Goal: Task Accomplishment & Management: Use online tool/utility

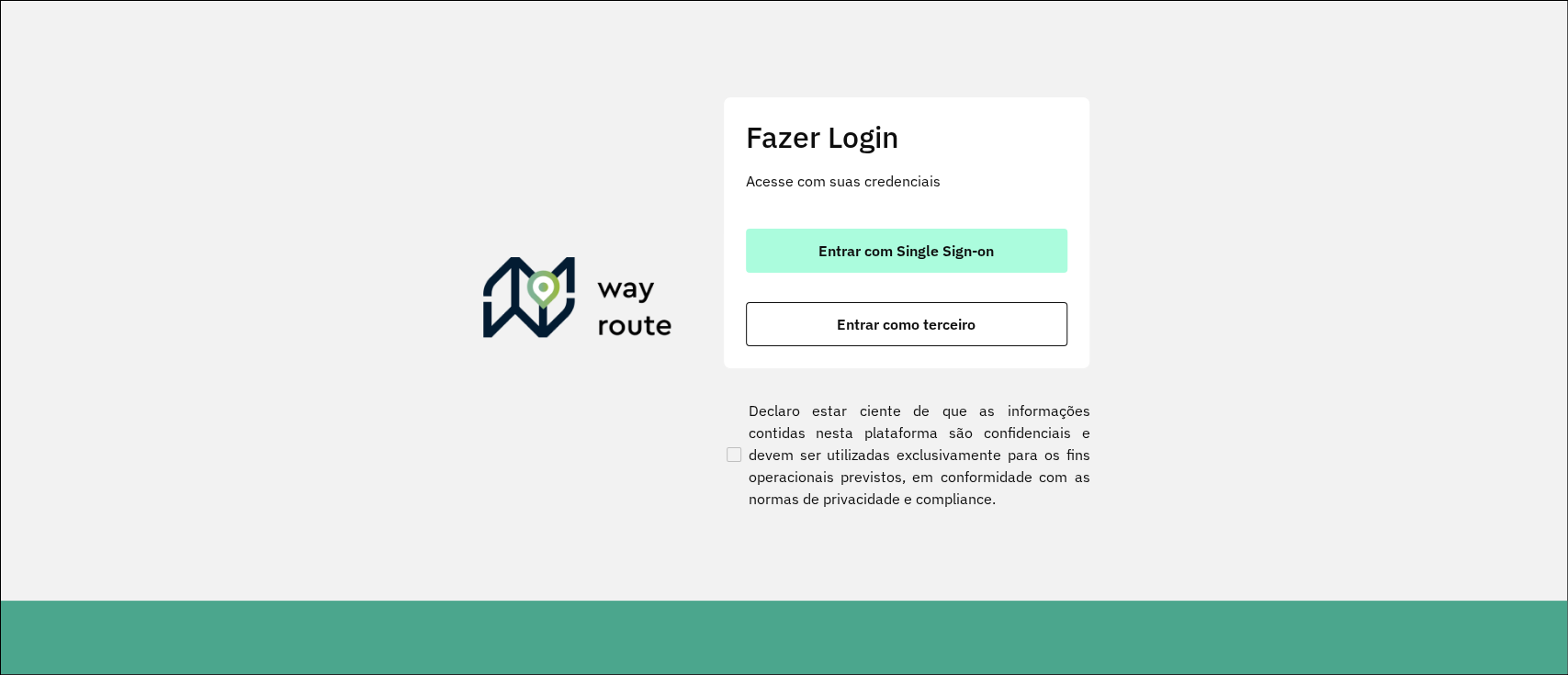
click at [845, 256] on span "Entrar com Single Sign-on" at bounding box center [906, 251] width 176 height 15
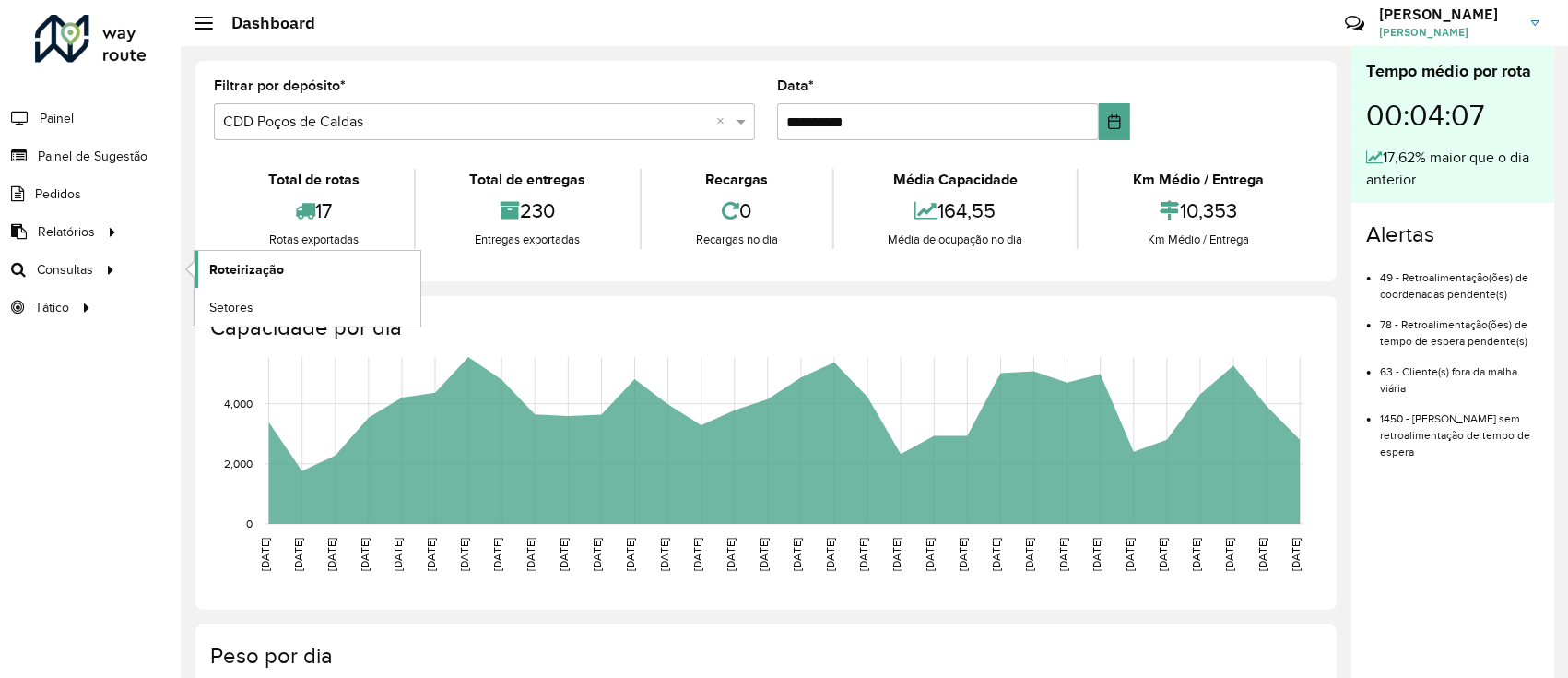
click at [259, 270] on span "Roteirização" at bounding box center [246, 270] width 74 height 20
click at [247, 266] on span "Roteirização" at bounding box center [246, 270] width 74 height 20
click at [269, 273] on span "Roteirização" at bounding box center [246, 270] width 74 height 20
click at [67, 118] on span "Painel" at bounding box center [58, 119] width 38 height 20
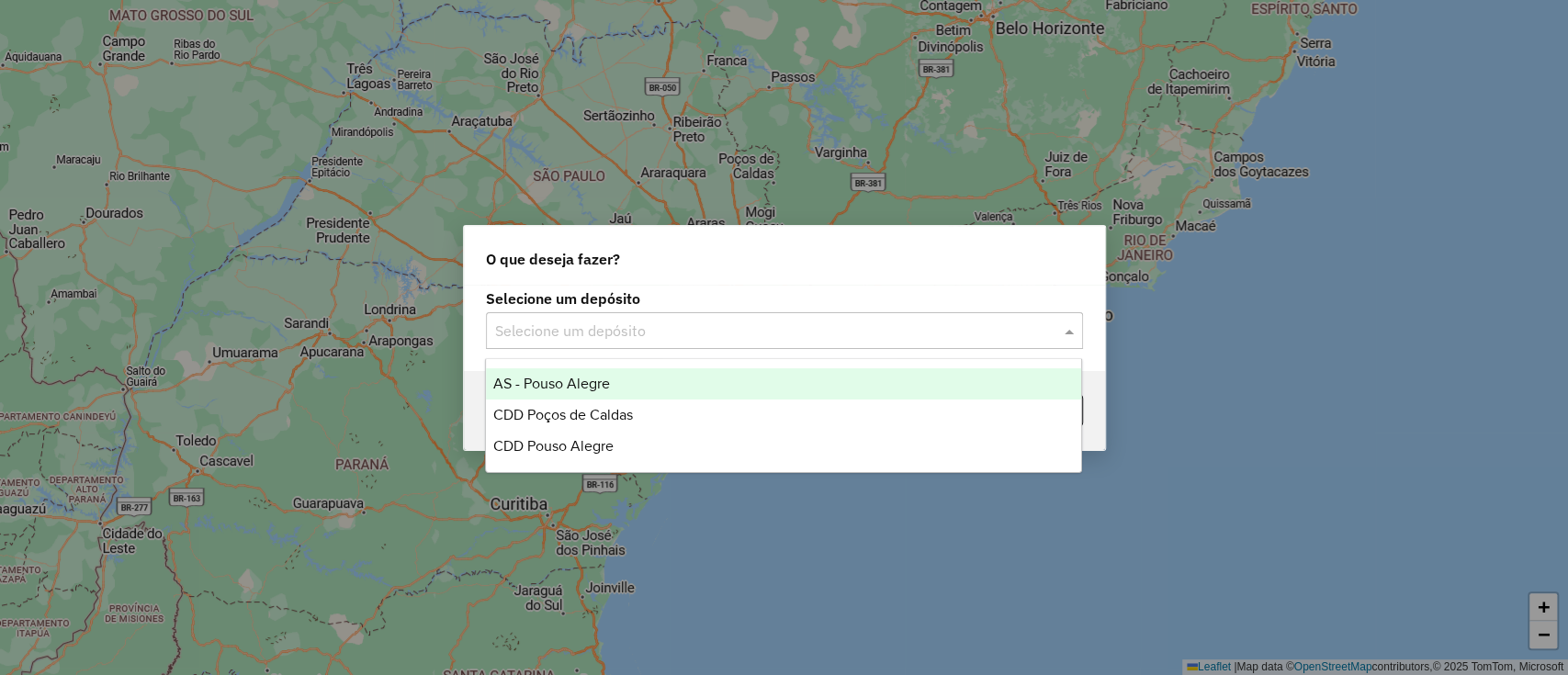
click at [720, 338] on input "text" at bounding box center [766, 332] width 542 height 22
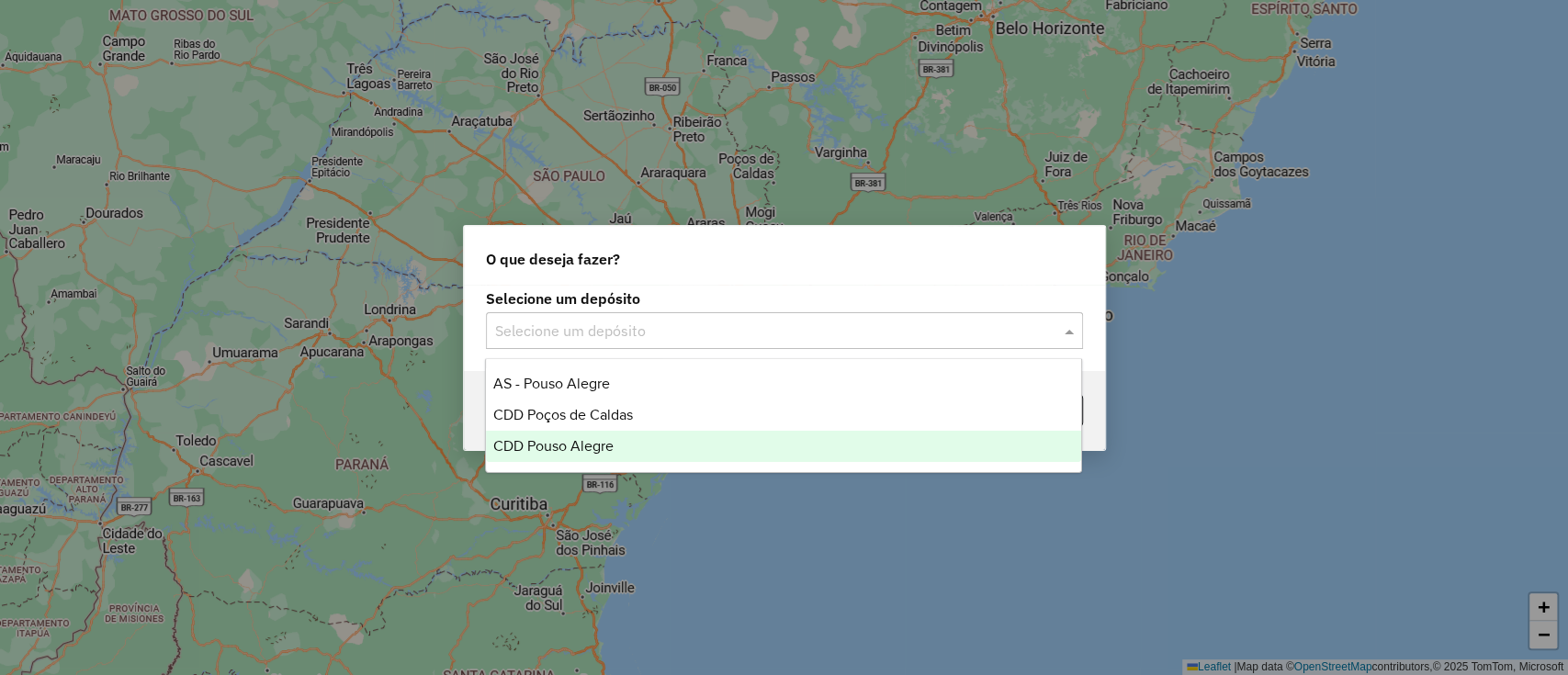
click at [687, 451] on div "CDD Pouso Alegre" at bounding box center [783, 446] width 595 height 32
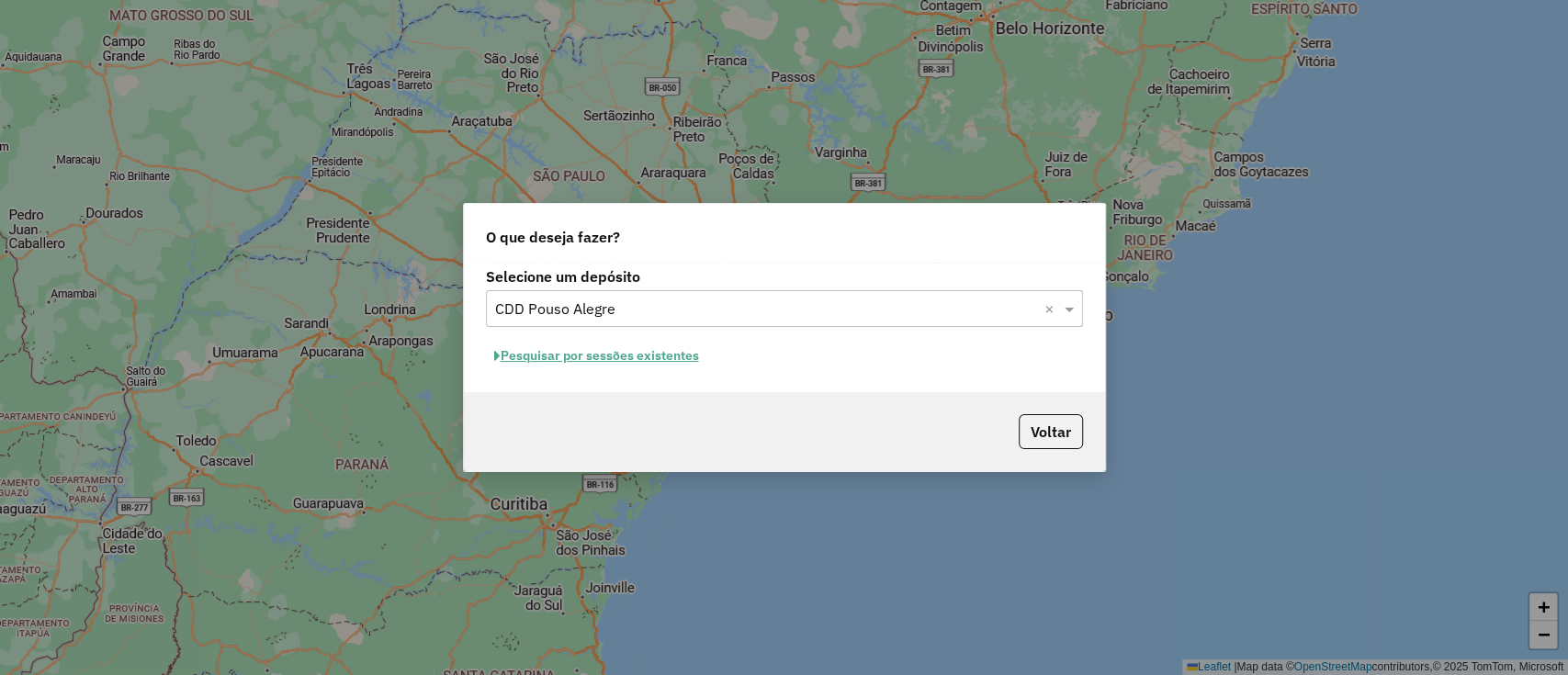
click at [679, 349] on button "Pesquisar por sessões existentes" at bounding box center [596, 355] width 221 height 29
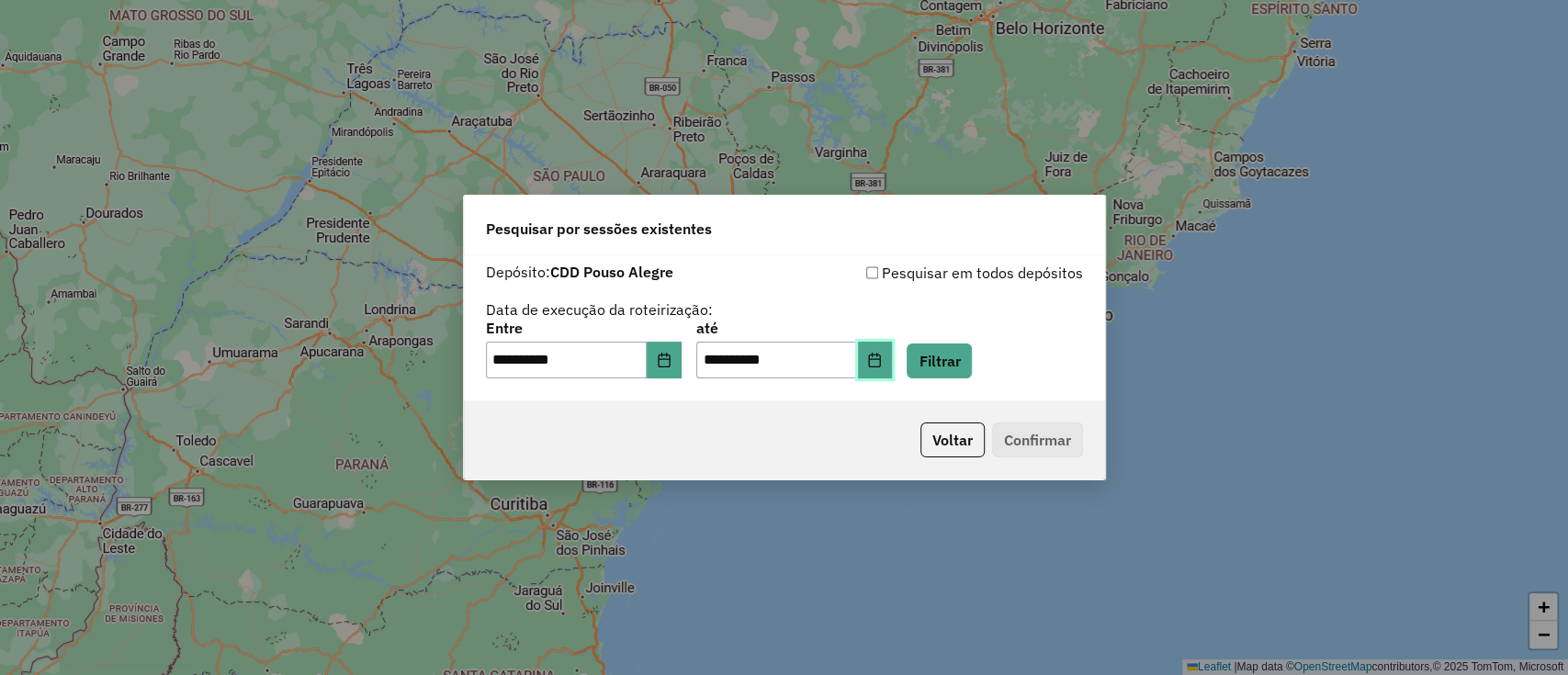
click at [893, 363] on button "Choose Date" at bounding box center [875, 359] width 35 height 37
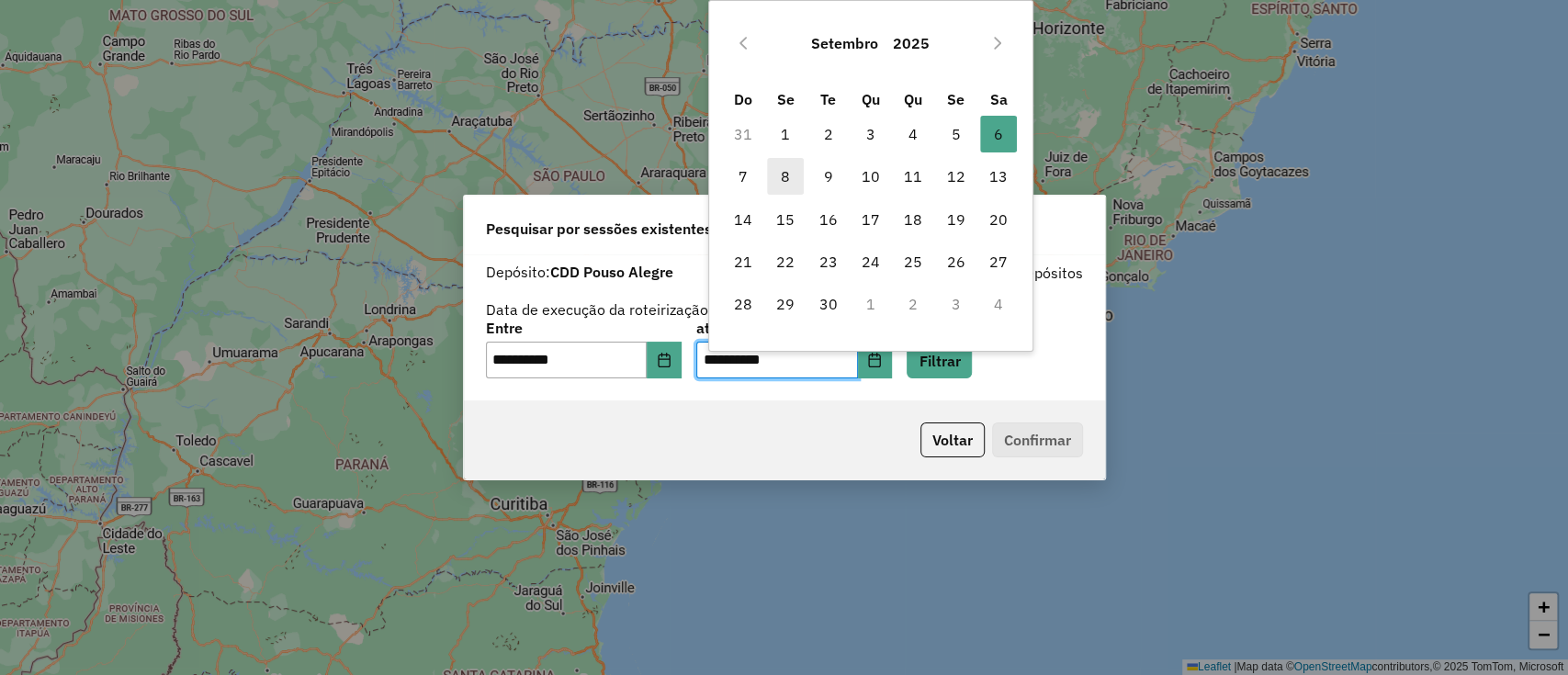
click at [784, 176] on span "8" at bounding box center [785, 176] width 37 height 37
type input "**********"
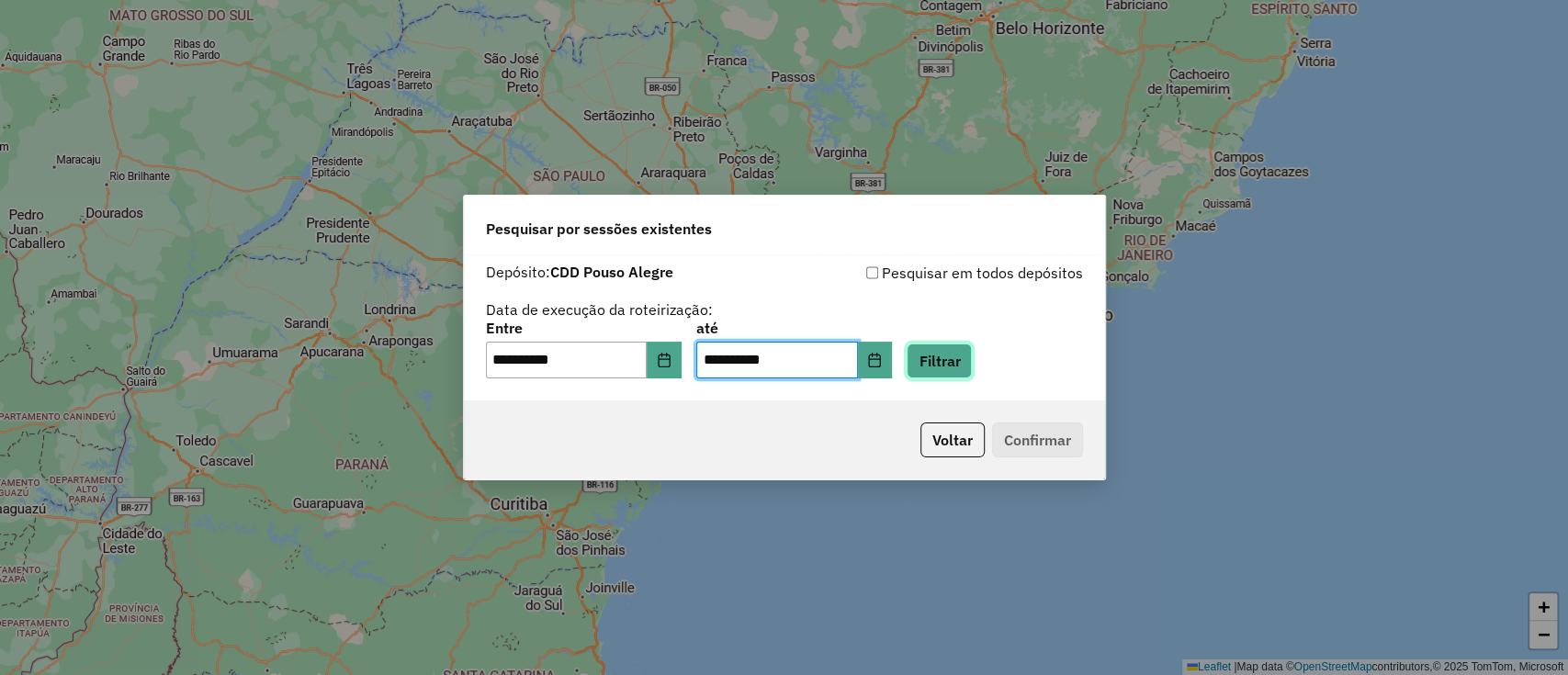
click at [967, 350] on button "Filtrar" at bounding box center [939, 360] width 65 height 35
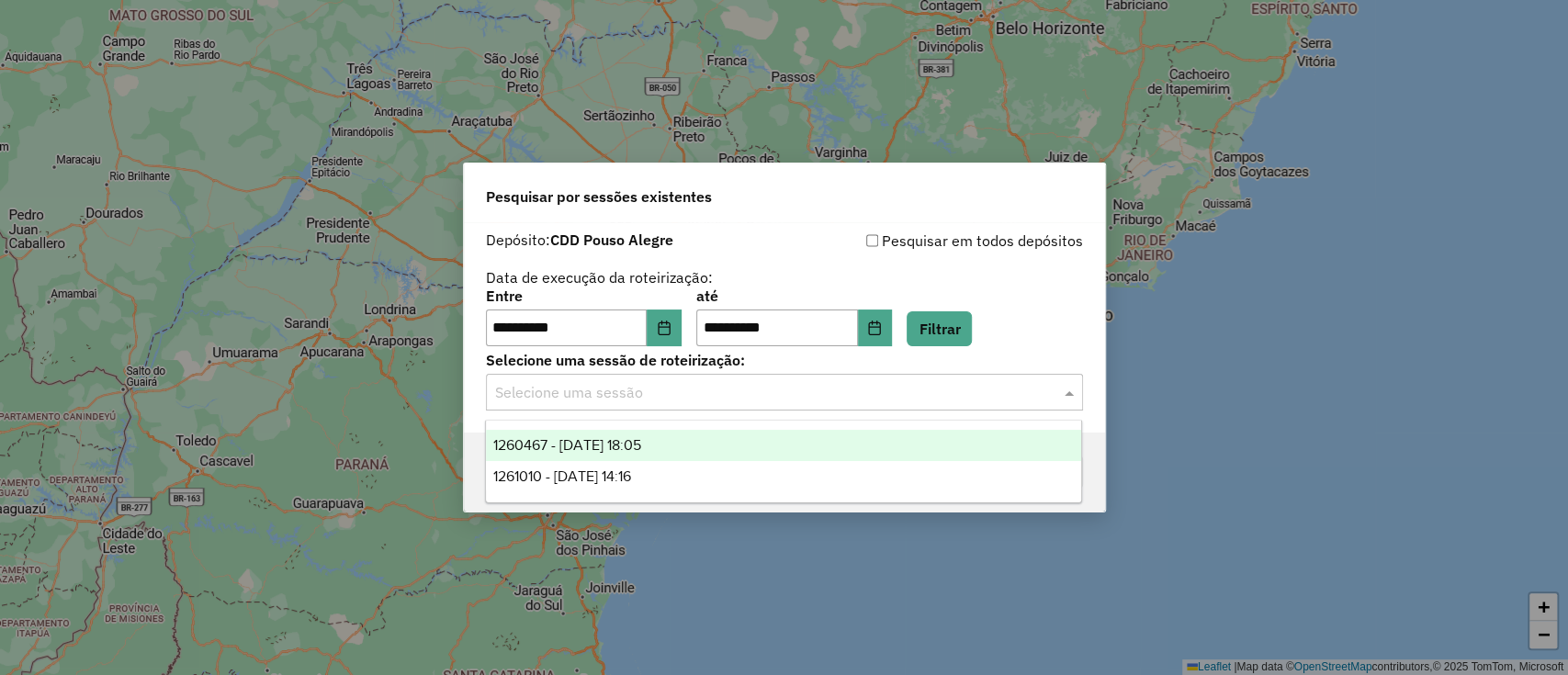
click at [764, 402] on input "text" at bounding box center [766, 393] width 542 height 22
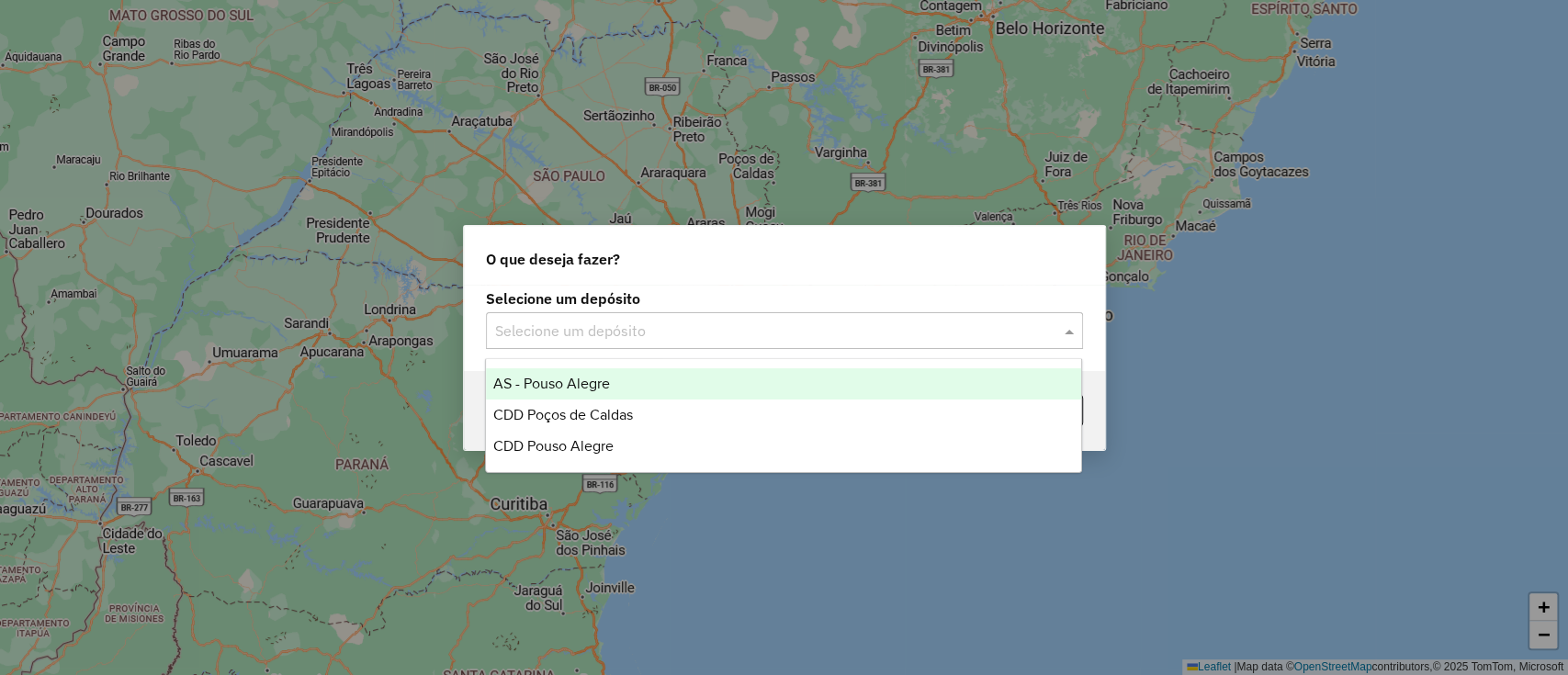
click at [515, 326] on input "text" at bounding box center [766, 332] width 542 height 22
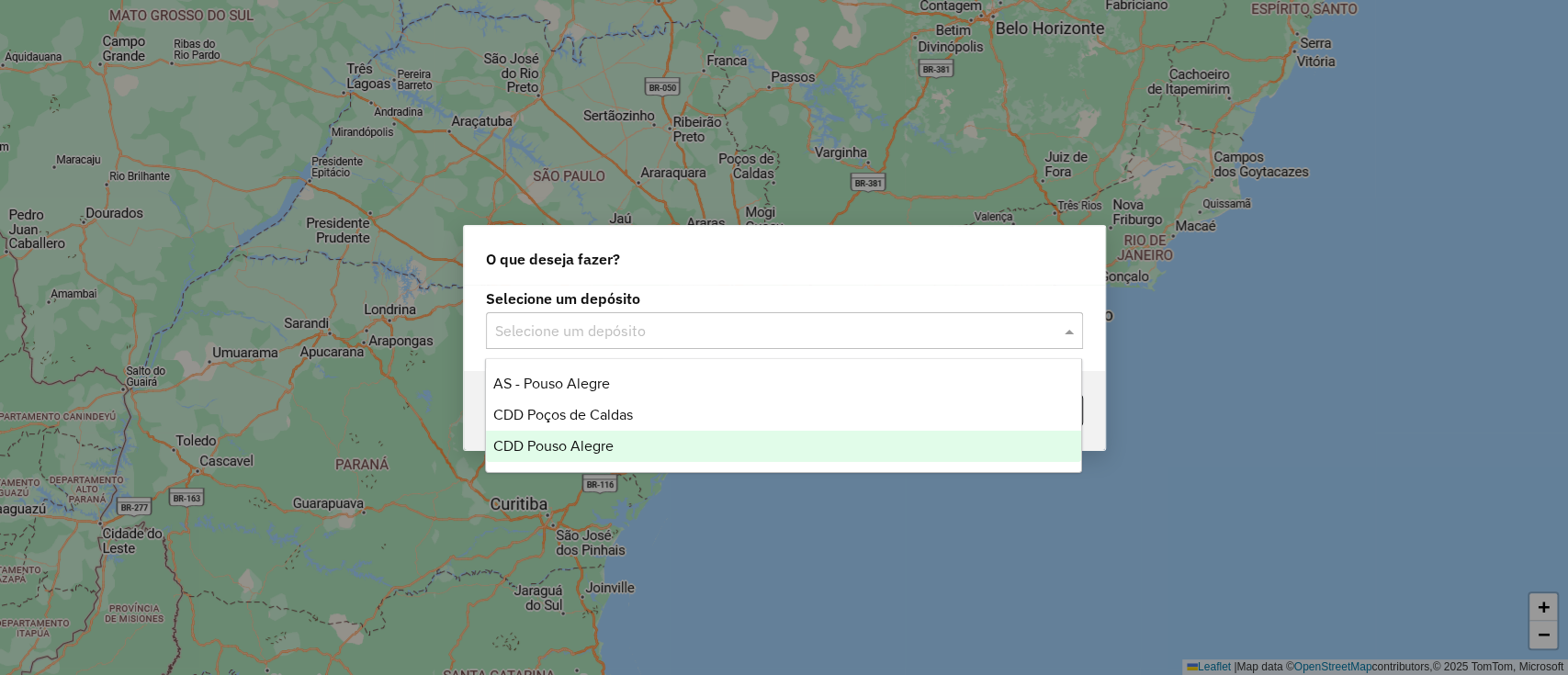
click at [566, 440] on span "CDD Pouso Alegre" at bounding box center [554, 446] width 120 height 16
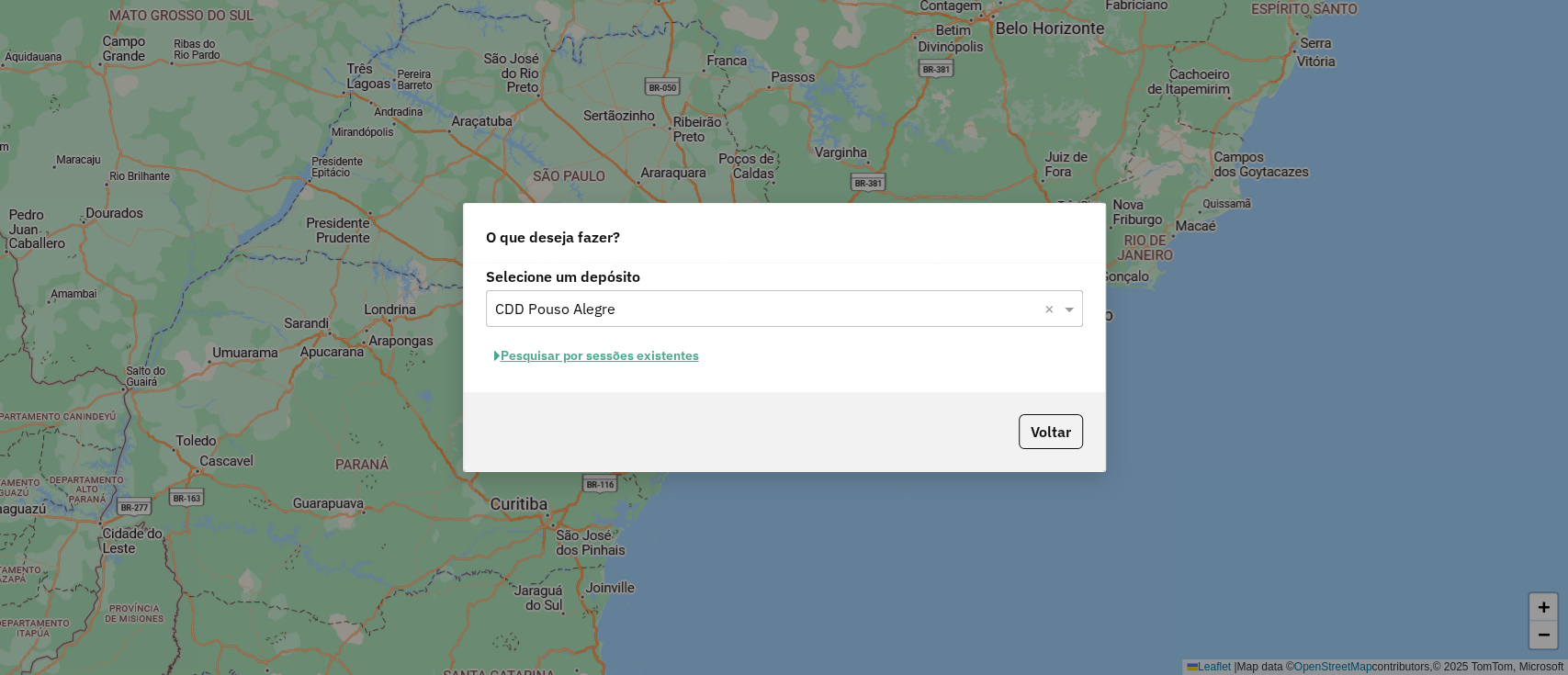
click at [664, 353] on button "Pesquisar por sessões existentes" at bounding box center [596, 355] width 221 height 29
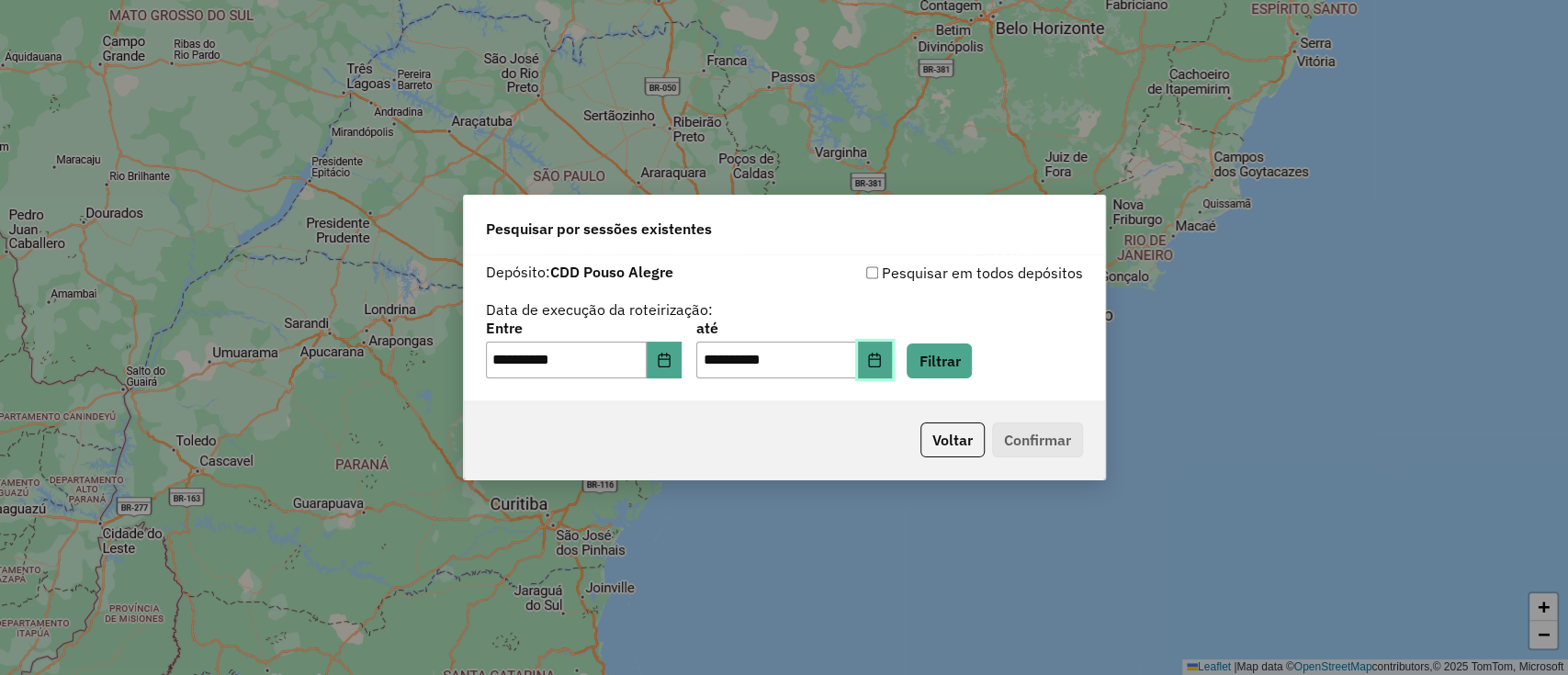
click at [882, 352] on icon "Choose Date" at bounding box center [874, 359] width 15 height 15
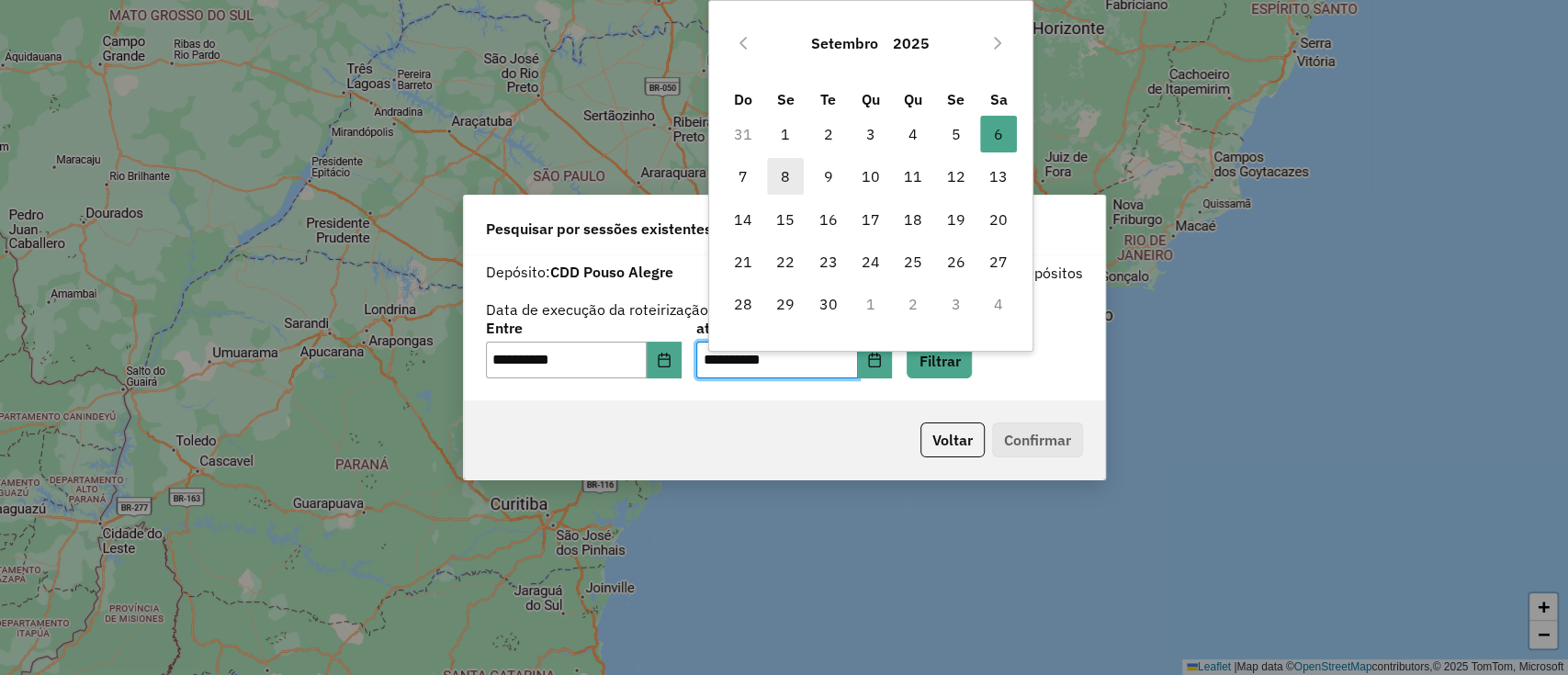
click at [773, 176] on span "8" at bounding box center [785, 176] width 37 height 37
type input "**********"
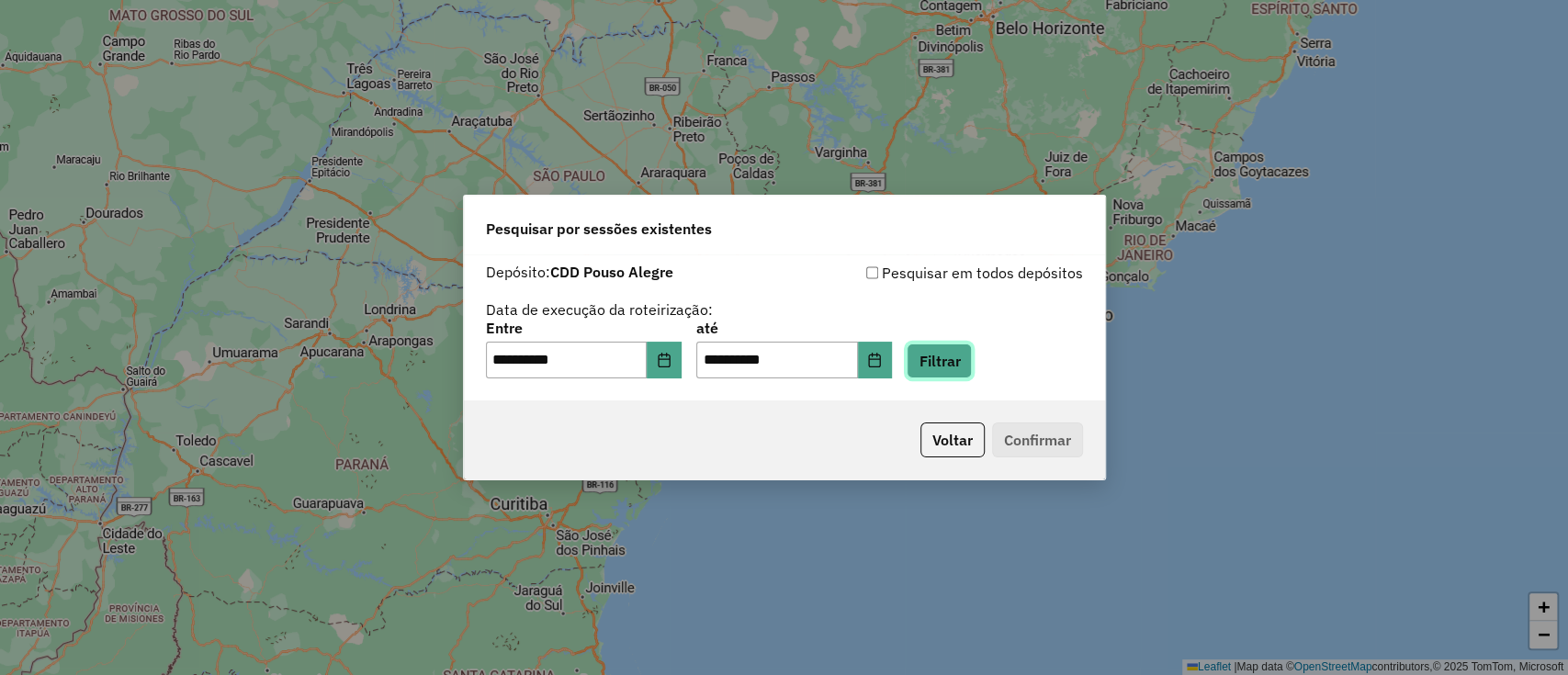
click at [957, 356] on button "Filtrar" at bounding box center [939, 360] width 65 height 35
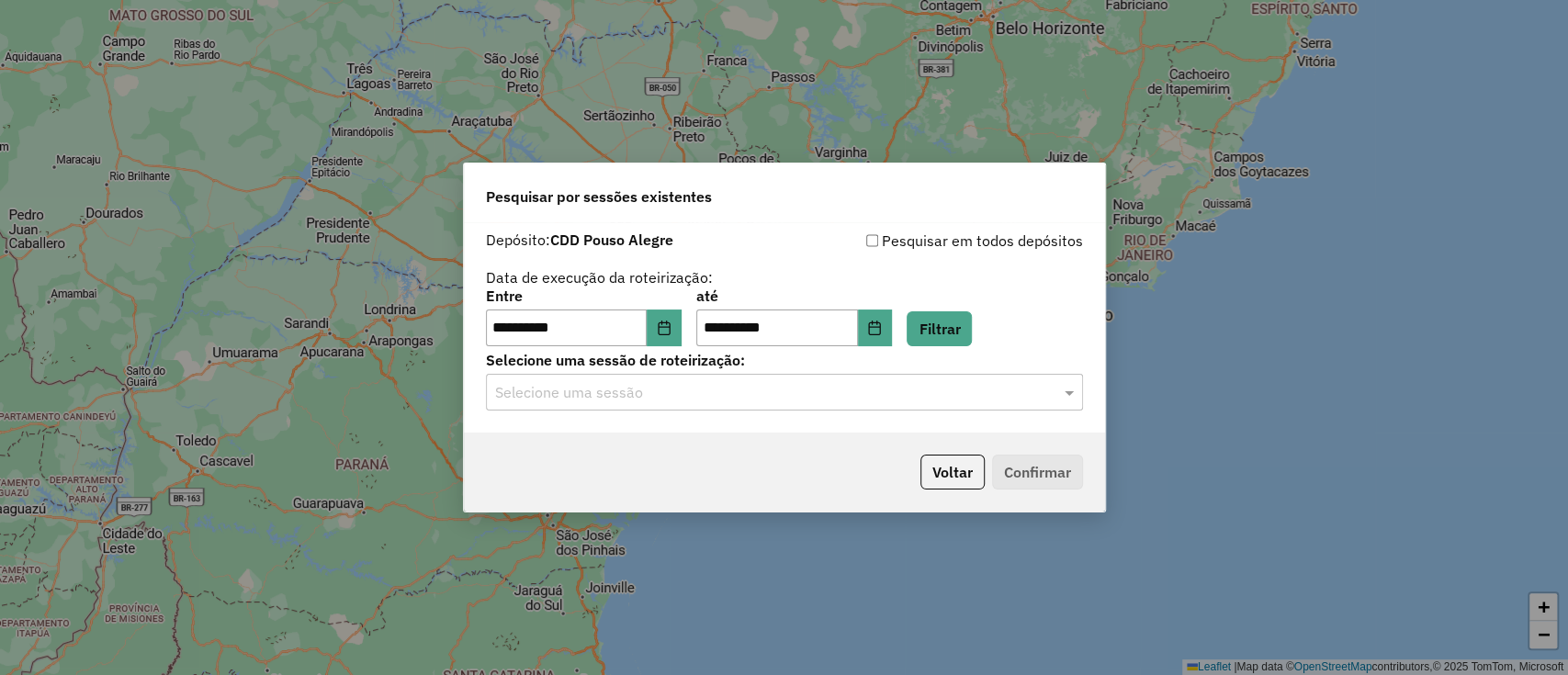
click at [786, 416] on div "**********" at bounding box center [784, 327] width 641 height 210
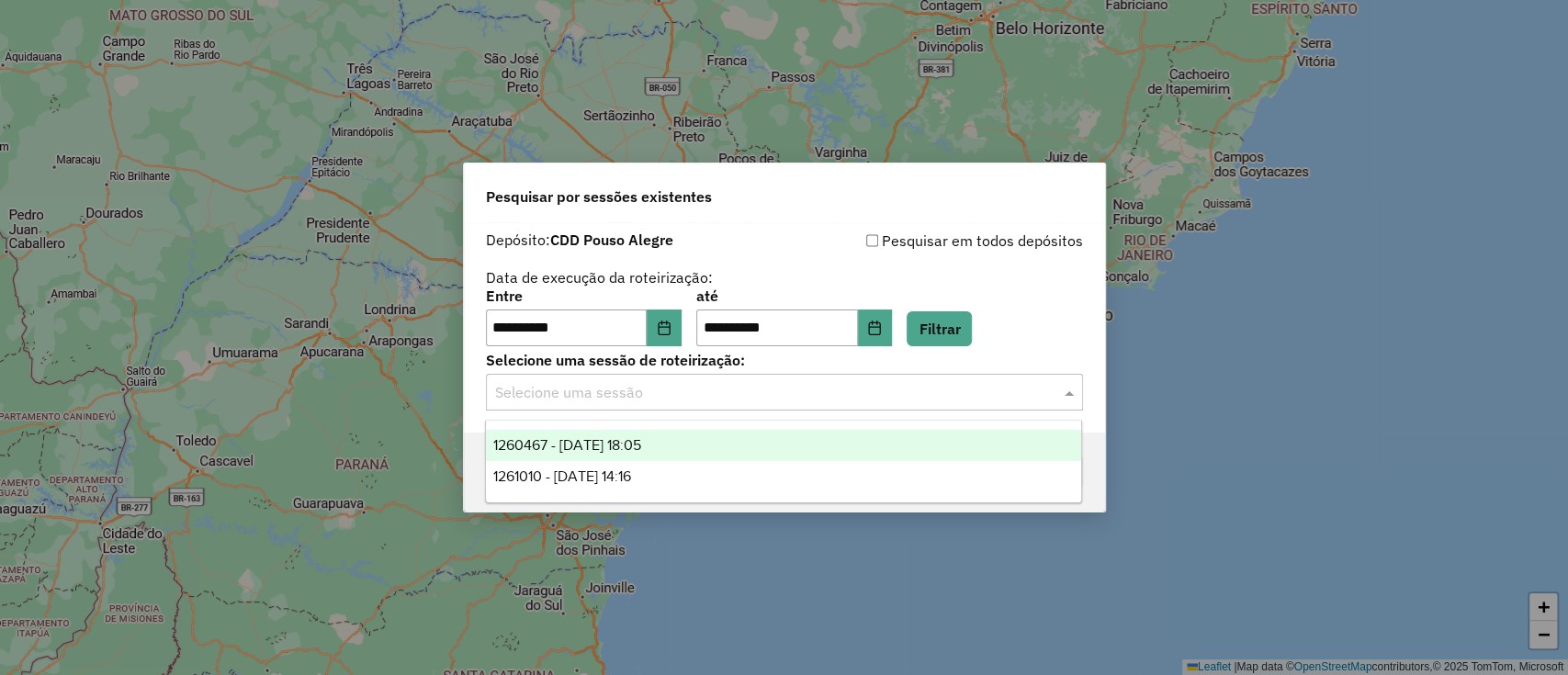
click at [743, 402] on input "text" at bounding box center [766, 393] width 542 height 22
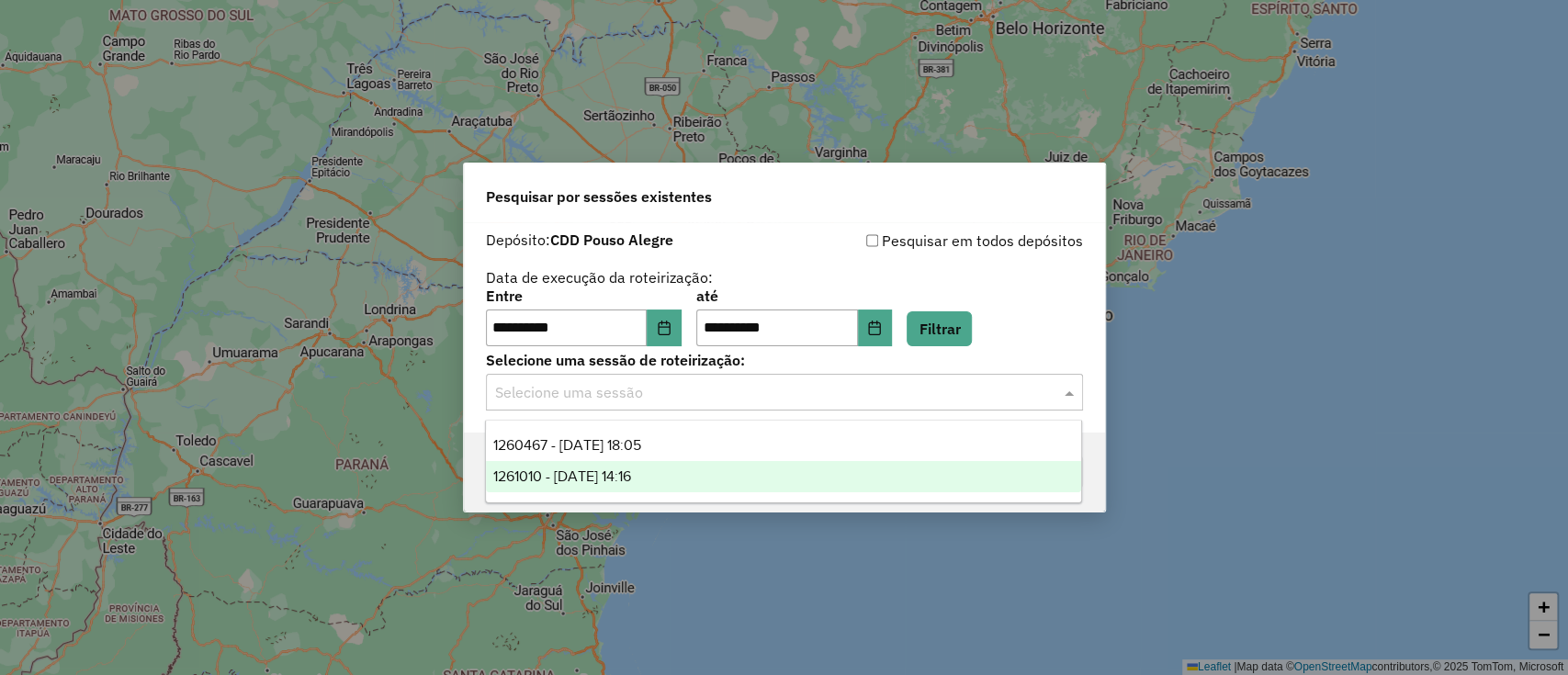
click at [721, 464] on div "1261010 - 08/09/2025 14:16" at bounding box center [783, 477] width 595 height 32
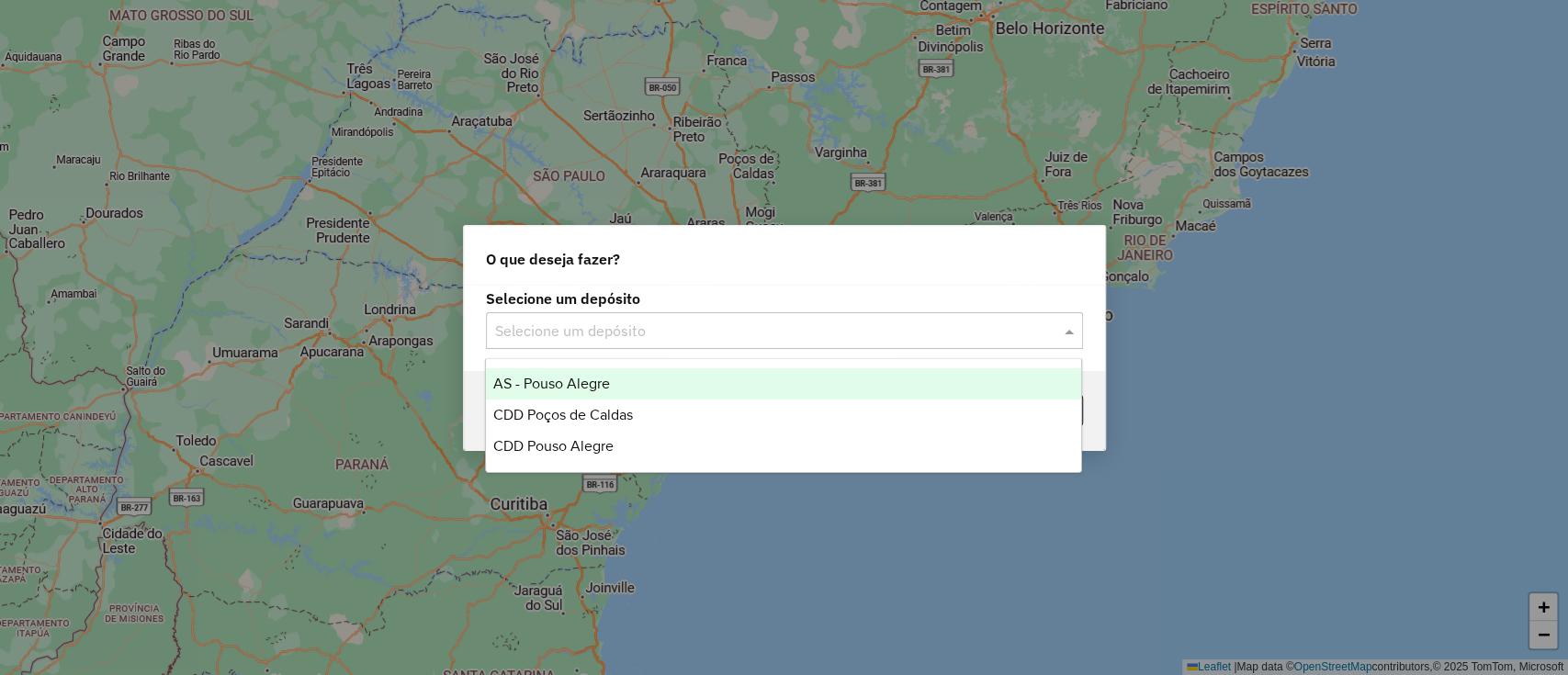
click at [668, 327] on input "text" at bounding box center [766, 332] width 542 height 22
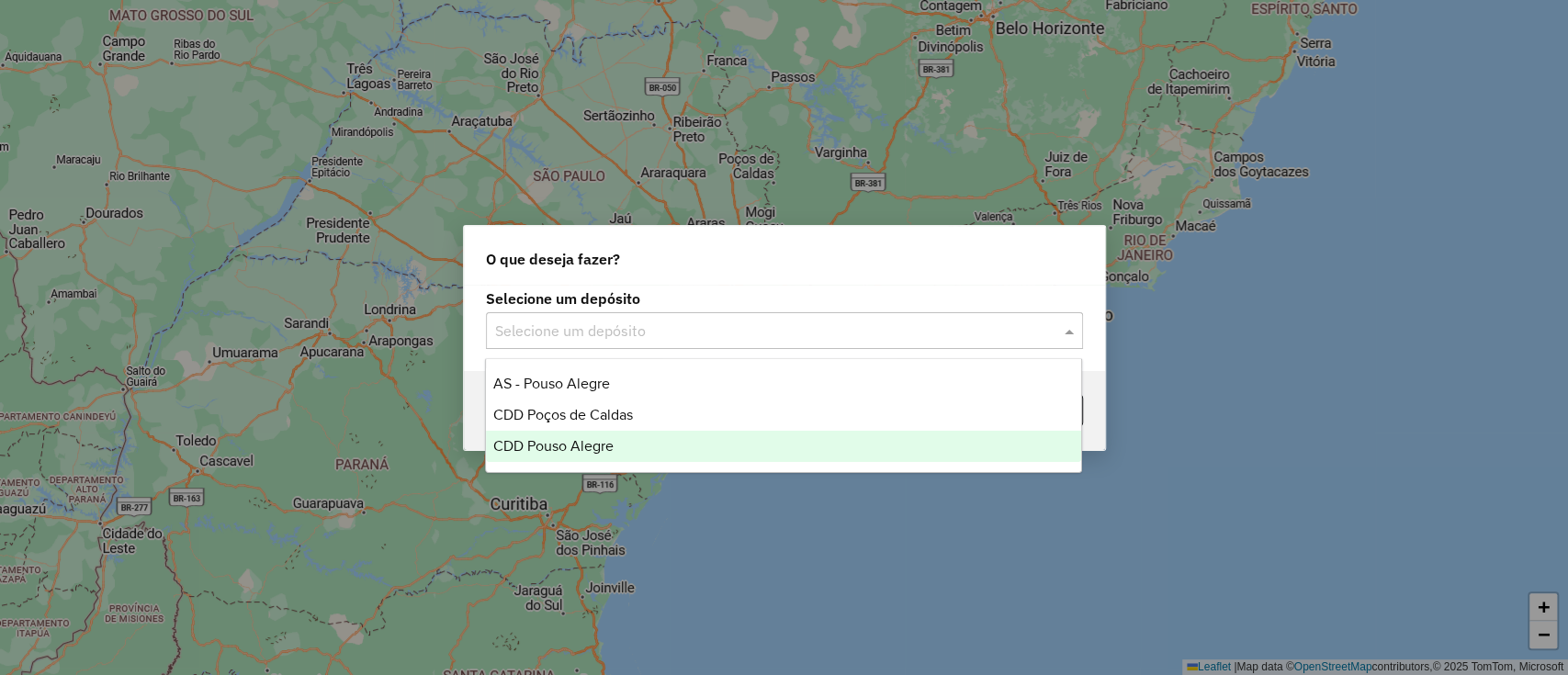
click at [651, 444] on div "CDD Pouso Alegre" at bounding box center [783, 446] width 595 height 32
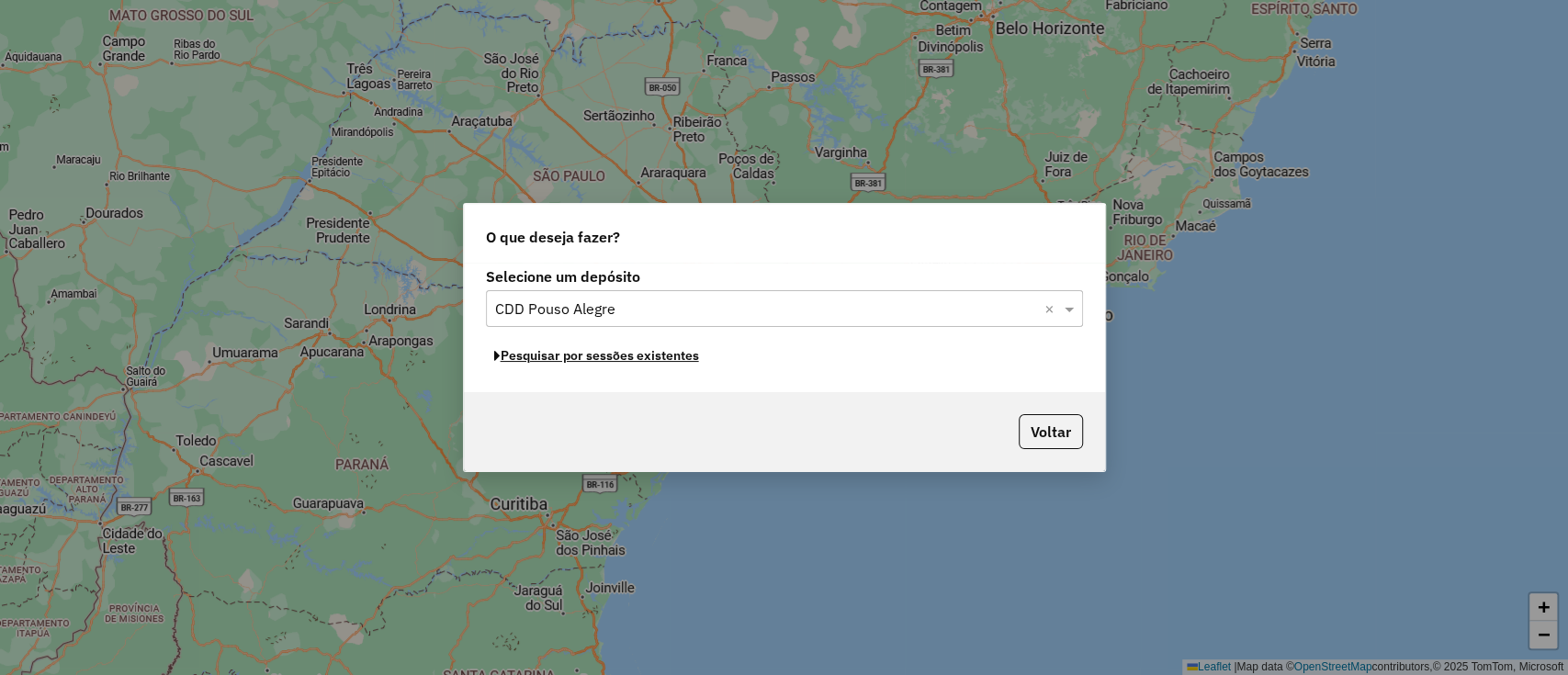
click at [644, 364] on button "Pesquisar por sessões existentes" at bounding box center [596, 355] width 221 height 29
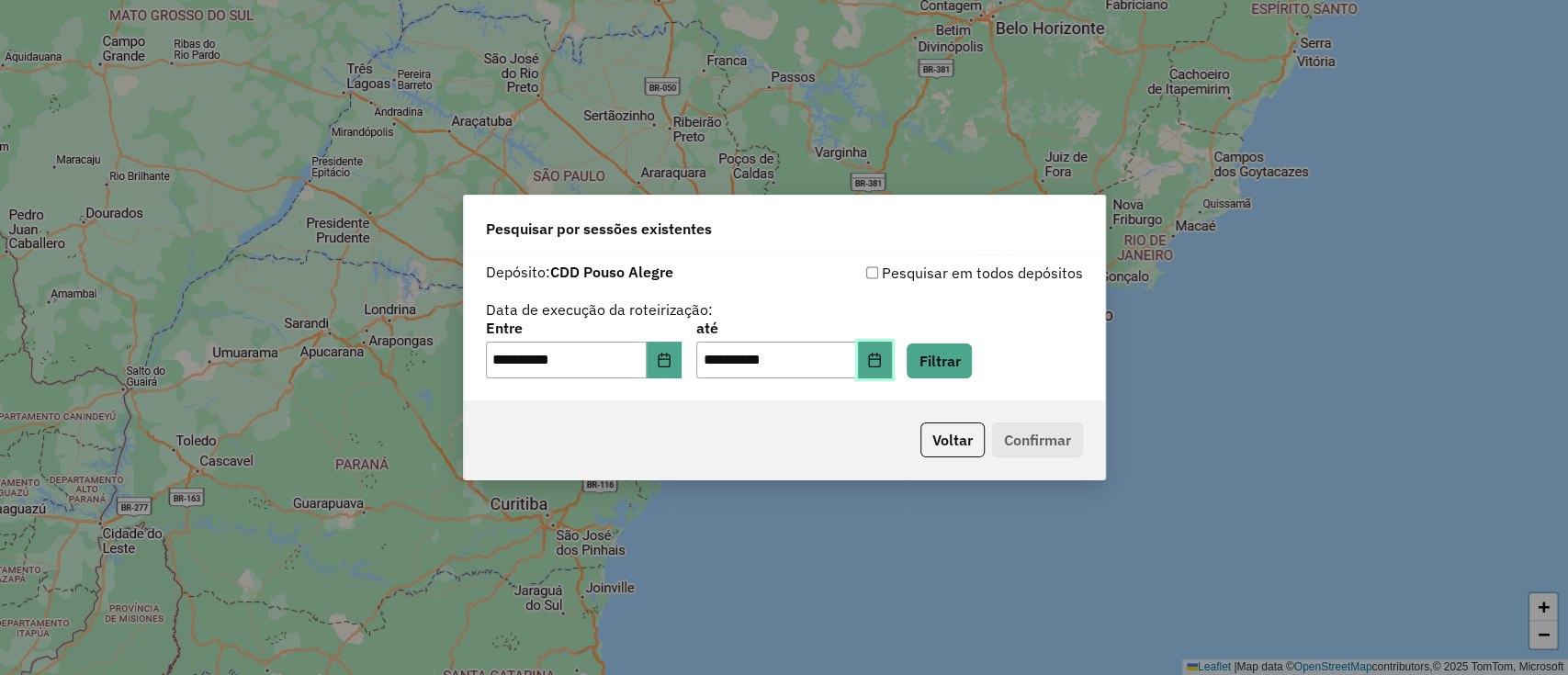
click at [893, 367] on button "Choose Date" at bounding box center [875, 359] width 35 height 37
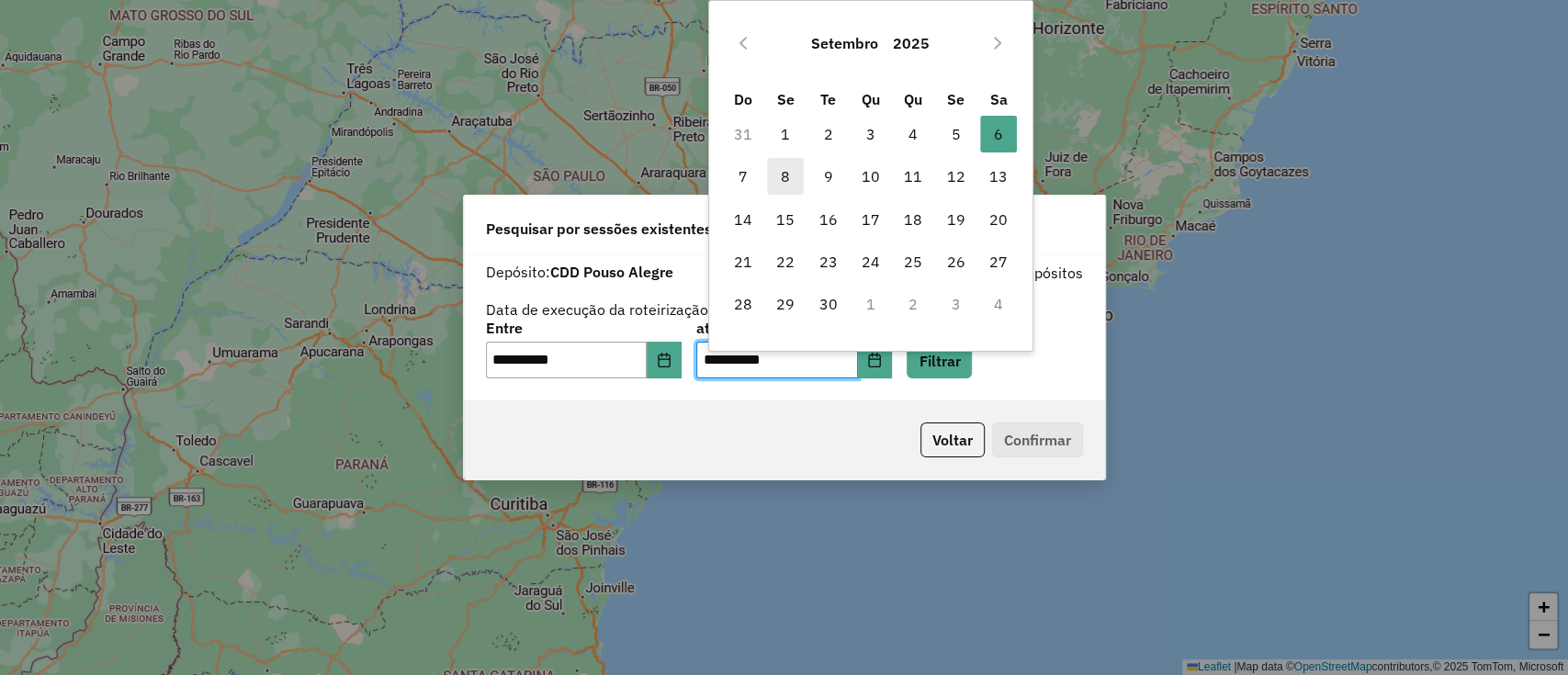
click at [791, 169] on span "8" at bounding box center [785, 176] width 37 height 37
type input "**********"
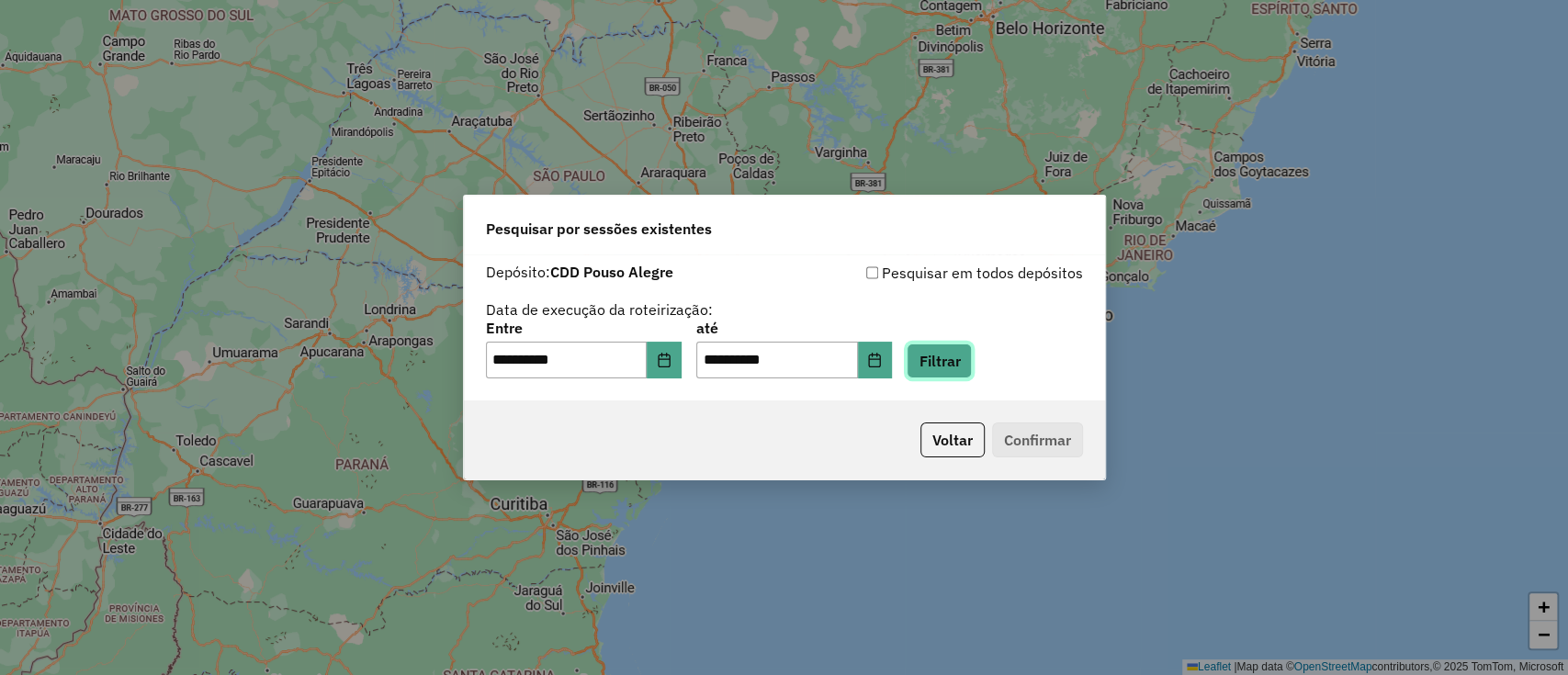
click at [963, 349] on button "Filtrar" at bounding box center [939, 360] width 65 height 35
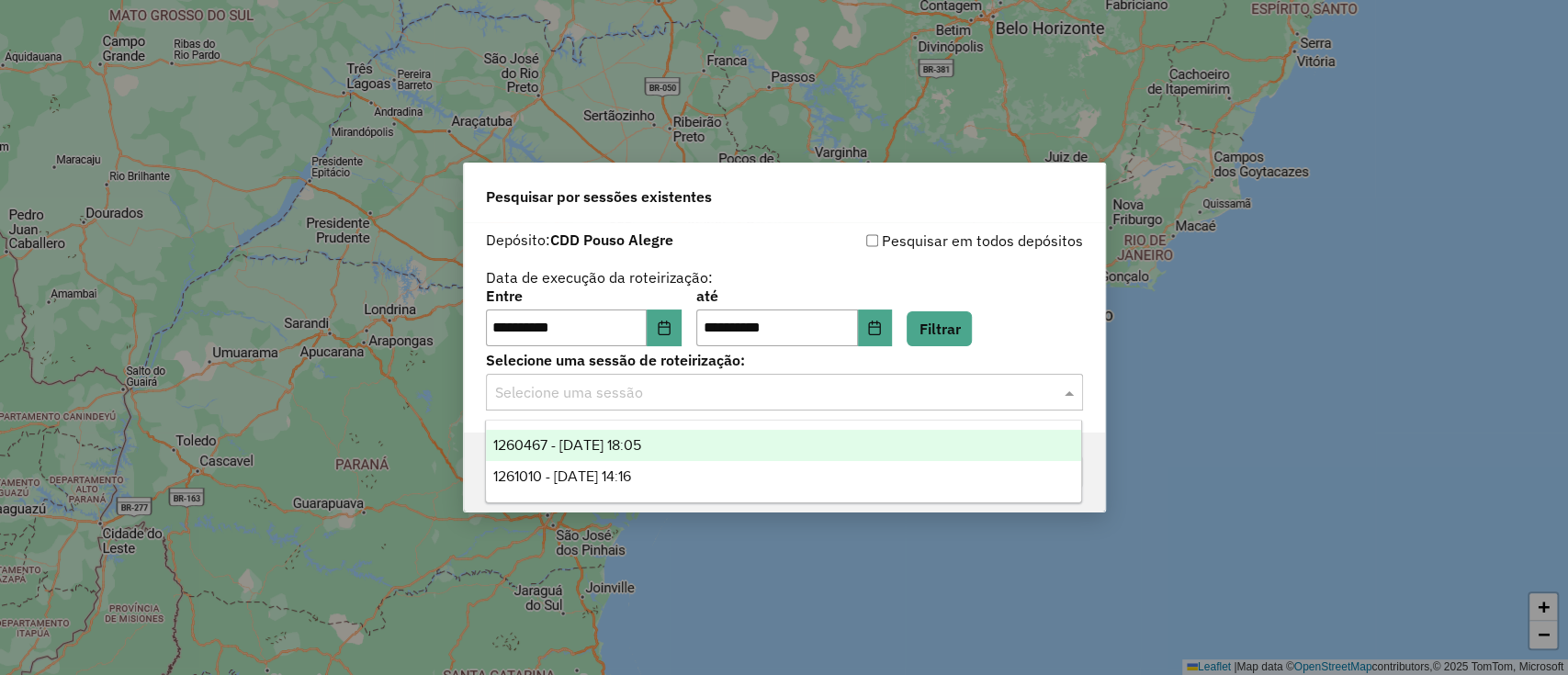
click at [751, 390] on input "text" at bounding box center [766, 393] width 542 height 22
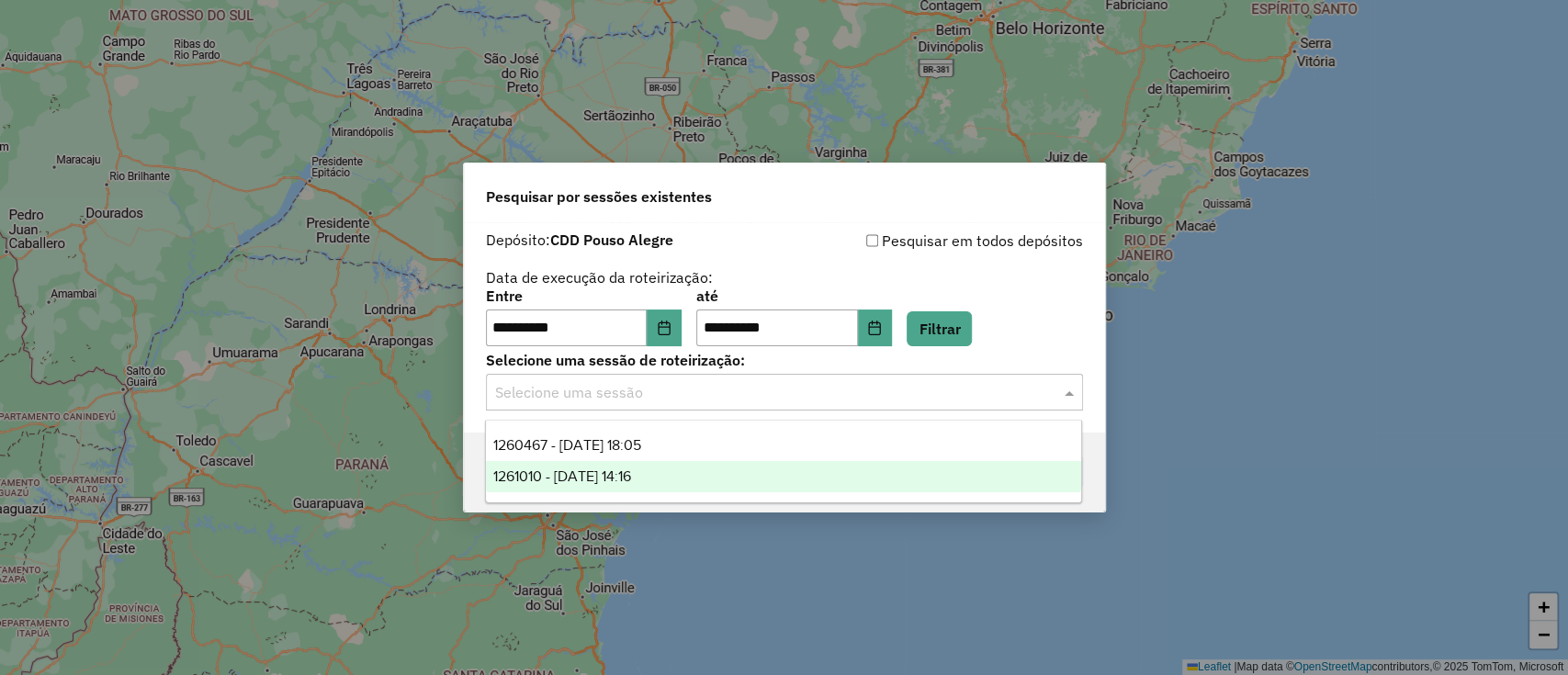
click at [739, 472] on div "1261010 - [DATE] 14:16" at bounding box center [783, 477] width 595 height 32
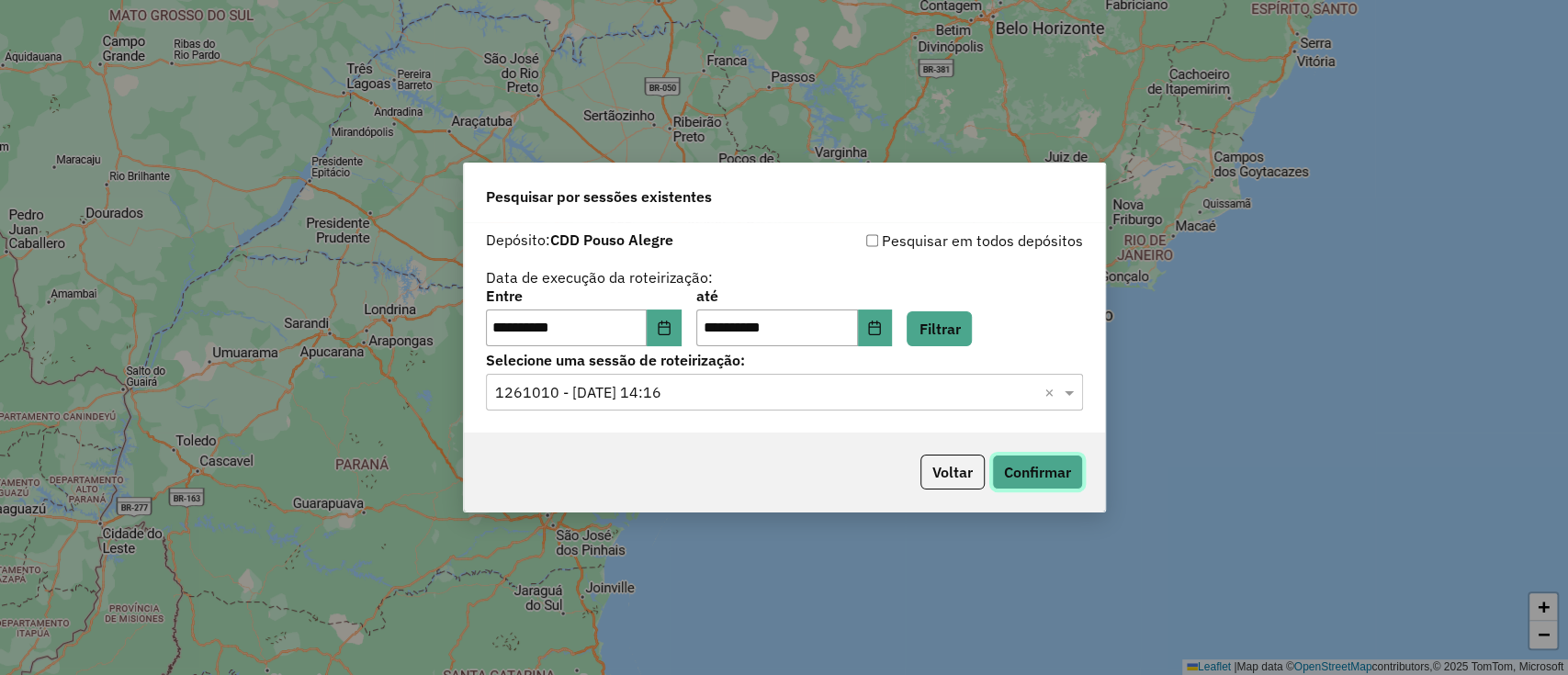
click at [1010, 482] on button "Confirmar" at bounding box center [1038, 472] width 91 height 35
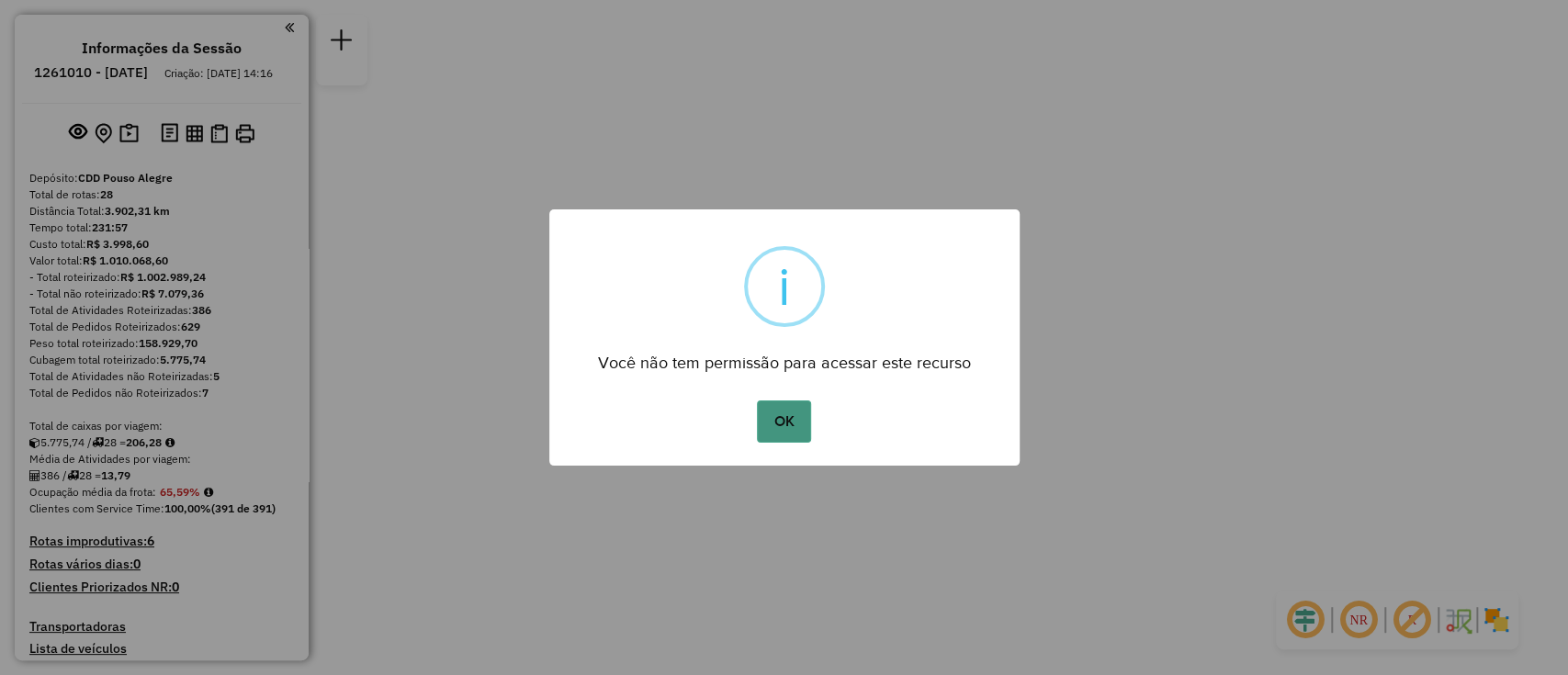
click at [779, 418] on button "OK" at bounding box center [784, 421] width 54 height 42
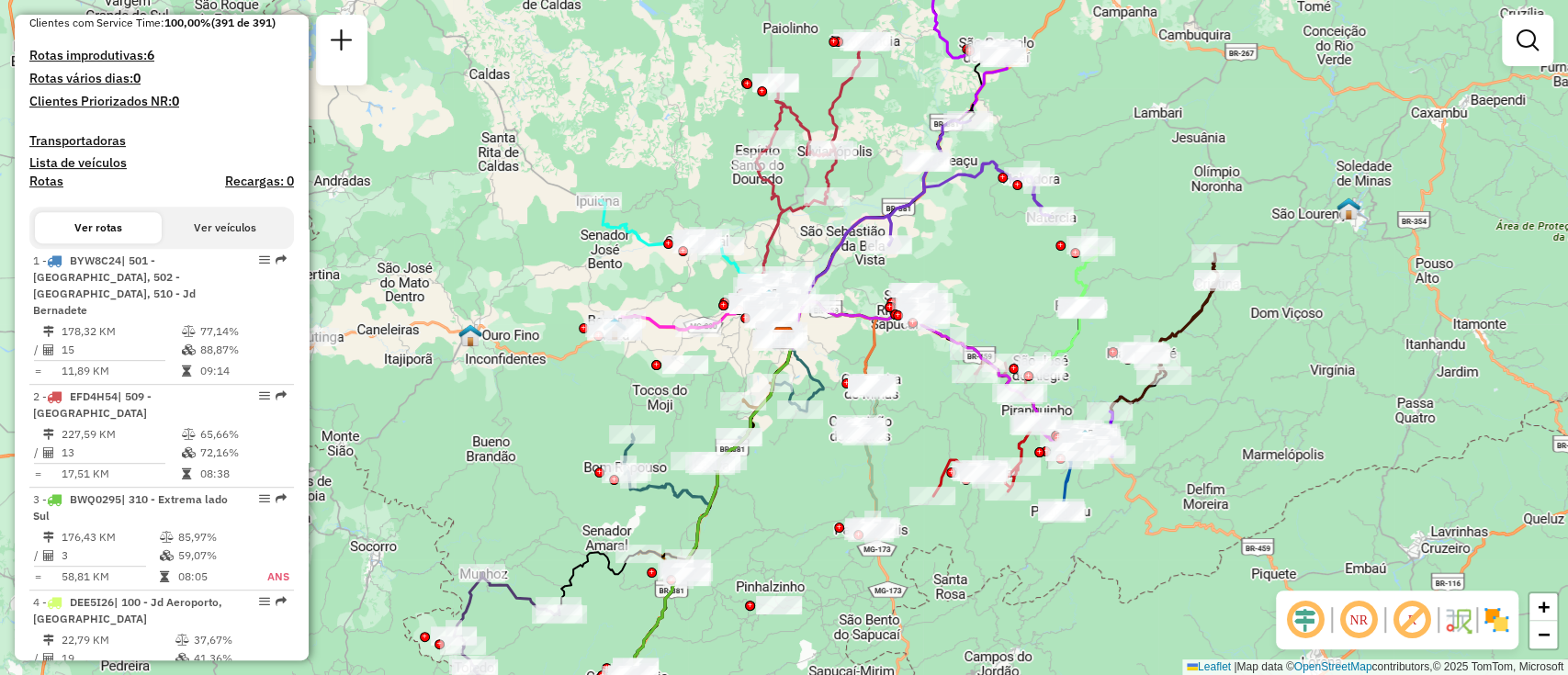
scroll to position [488, 0]
click at [211, 241] on button "Ver veículos" at bounding box center [225, 225] width 126 height 32
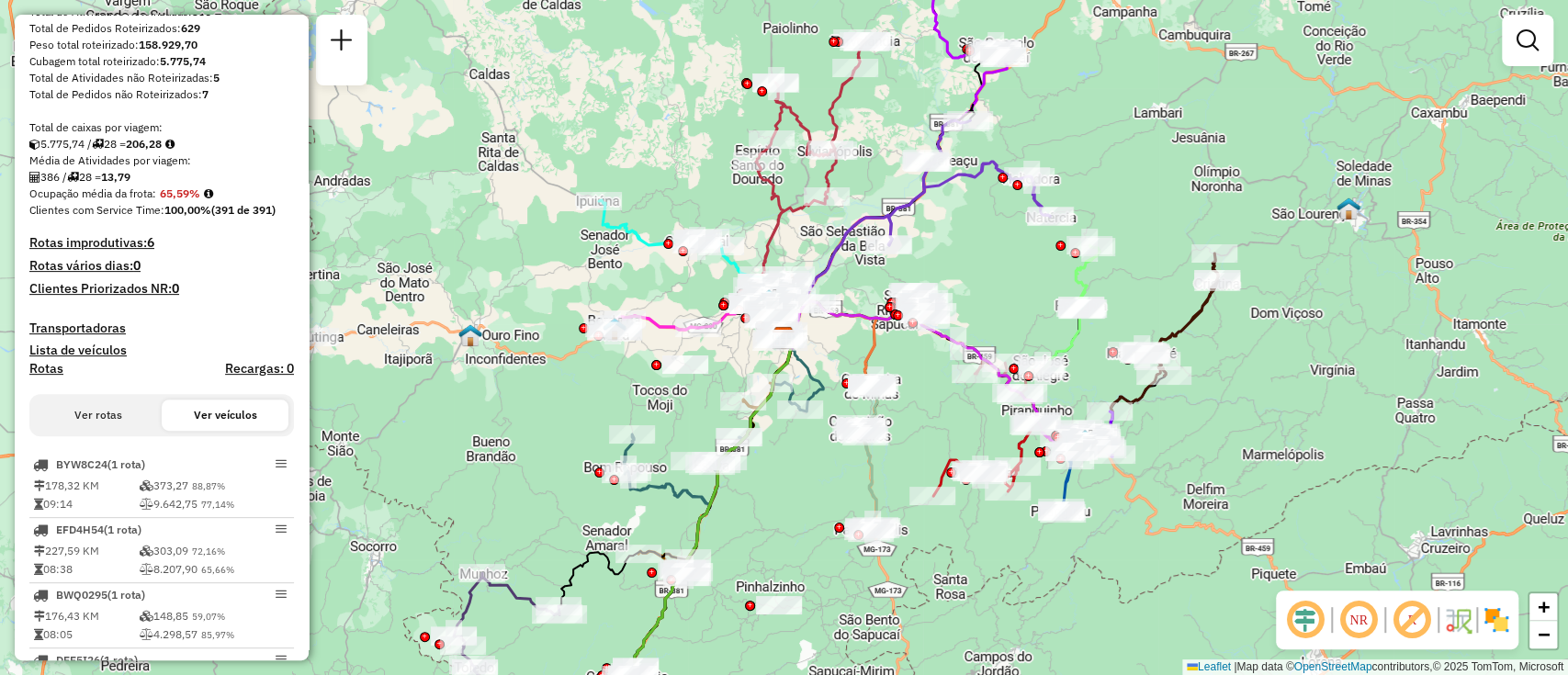
scroll to position [294, 0]
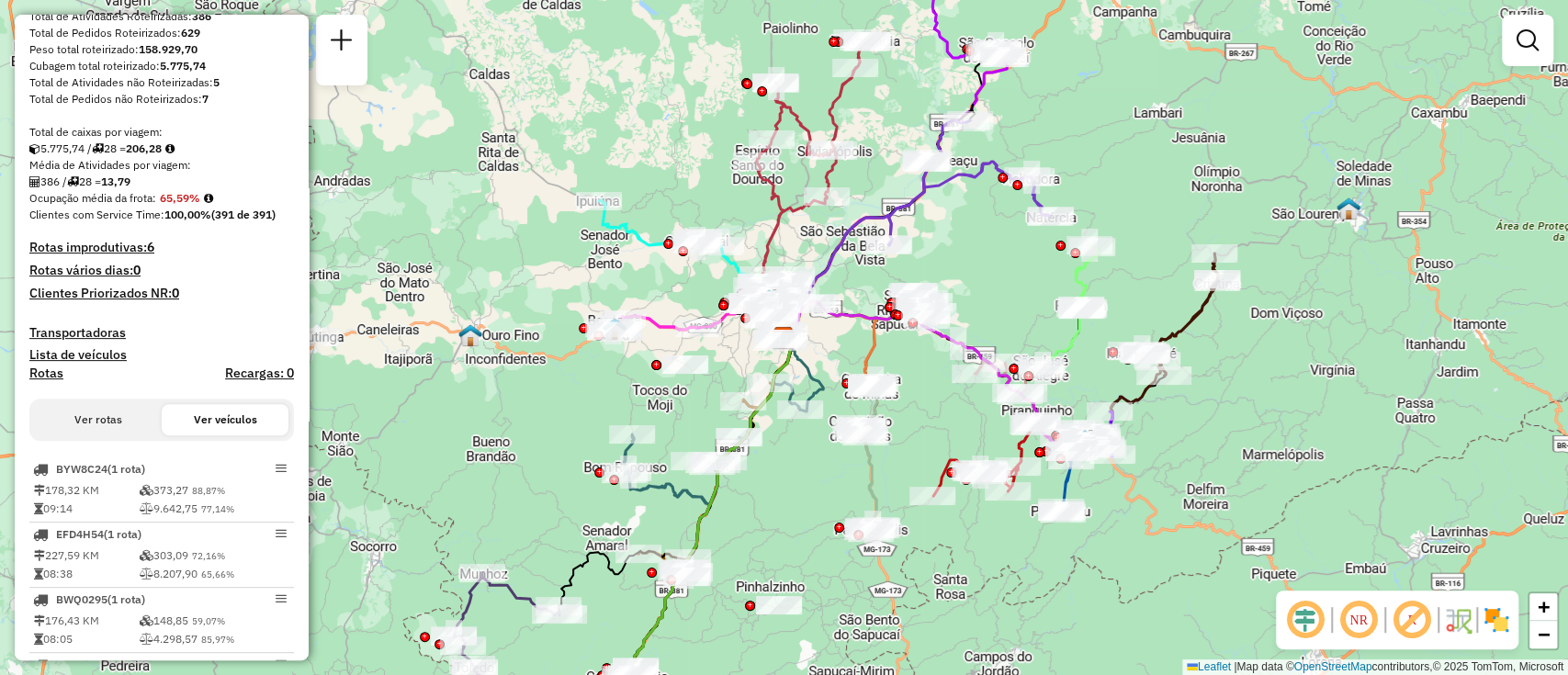
click at [103, 429] on button "Ver rotas" at bounding box center [98, 419] width 126 height 32
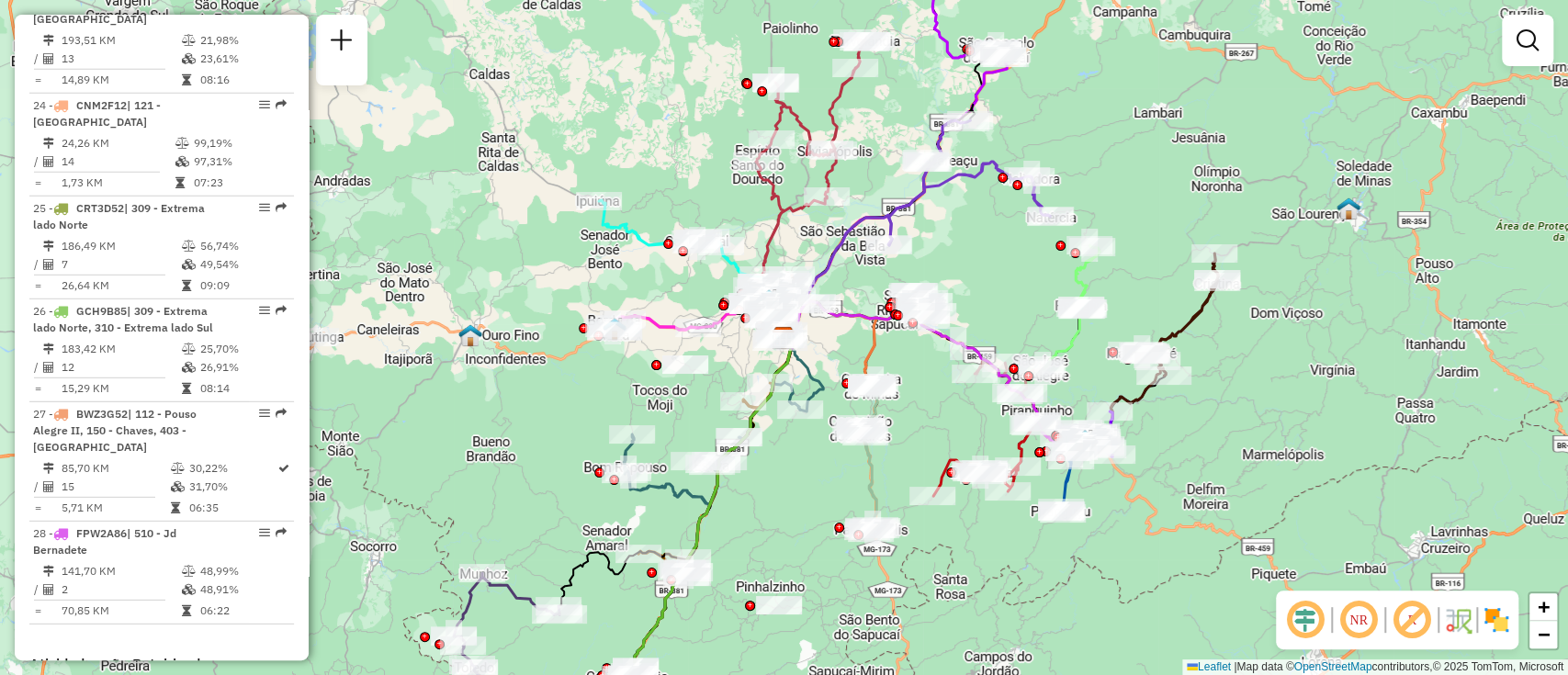
scroll to position [3518, 0]
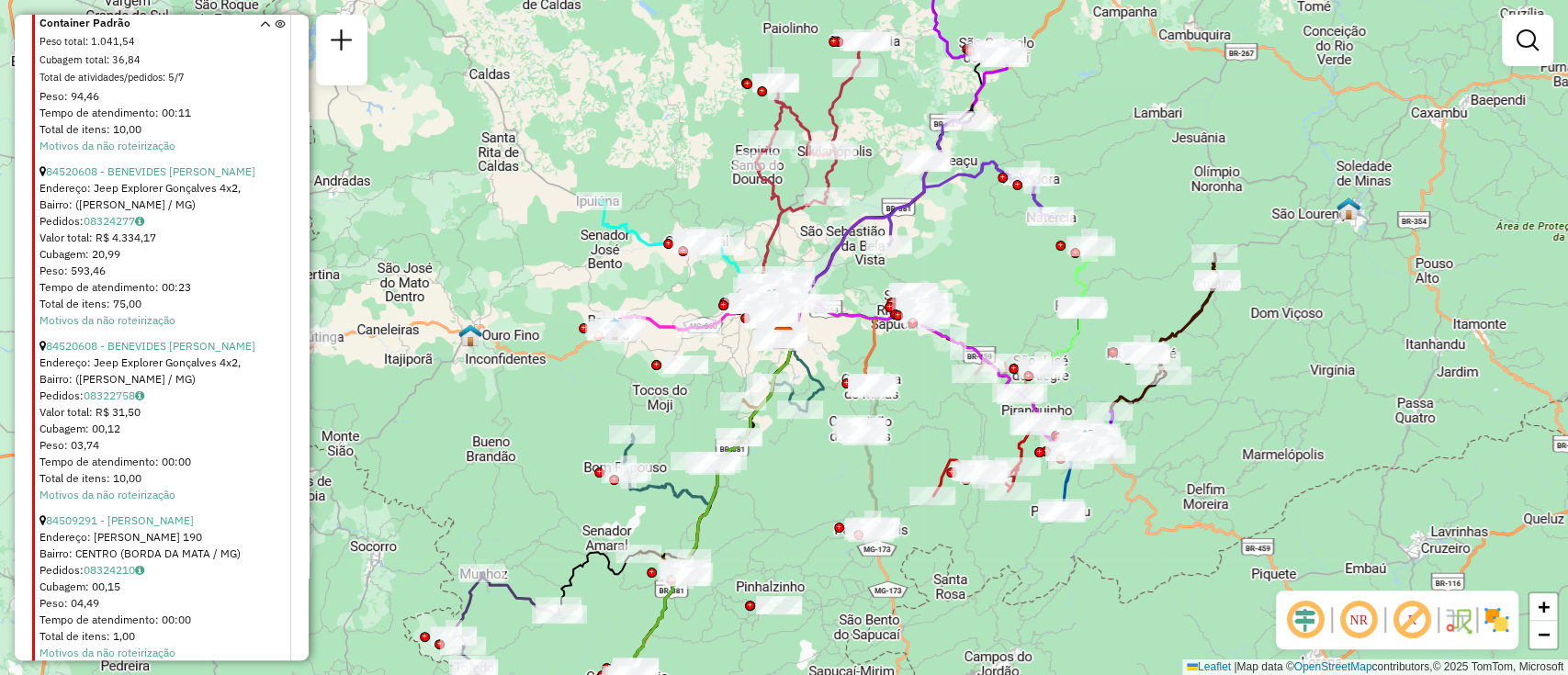
scroll to position [4331, 0]
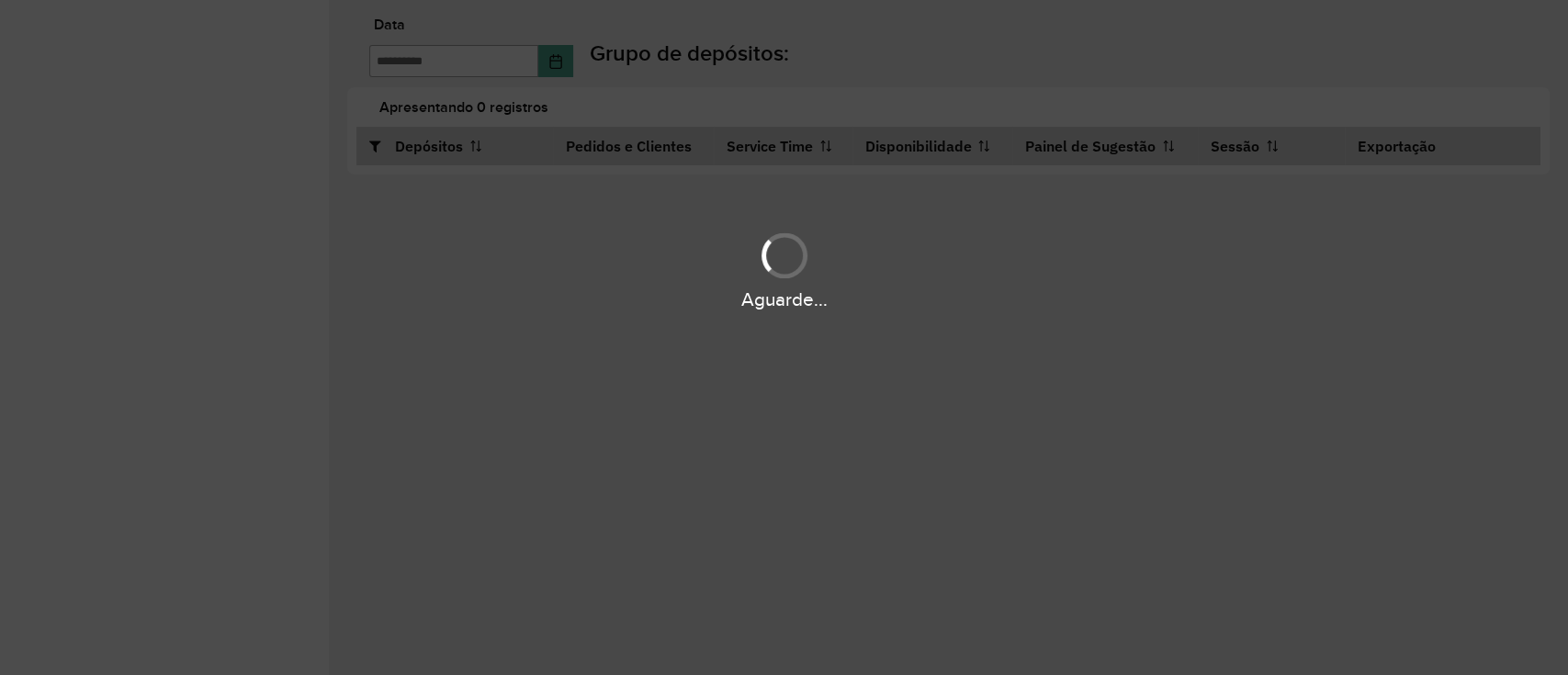
type input "**********"
